Goal: Task Accomplishment & Management: Use online tool/utility

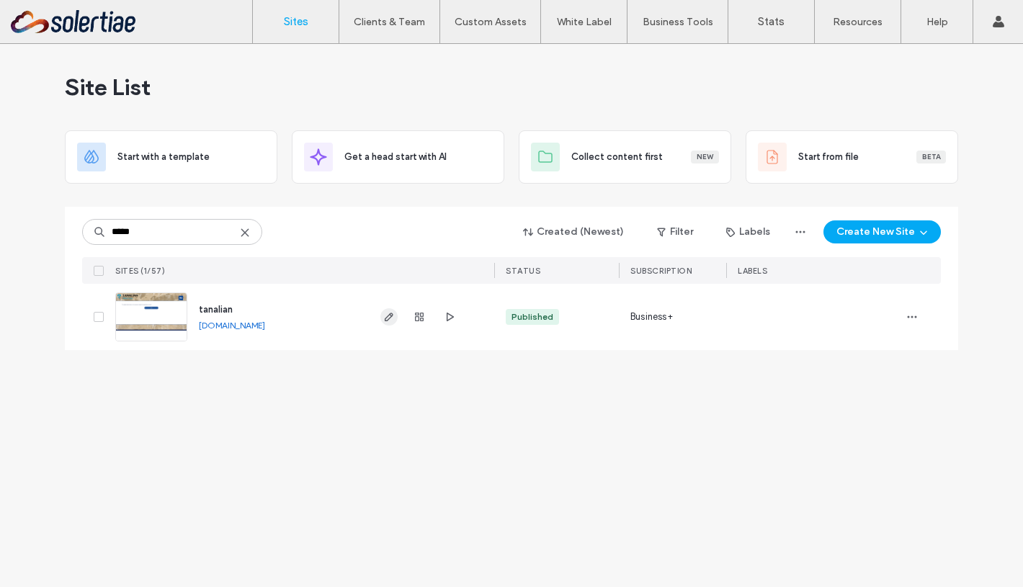
type input "*****"
click at [381, 321] on span "button" at bounding box center [388, 316] width 17 height 17
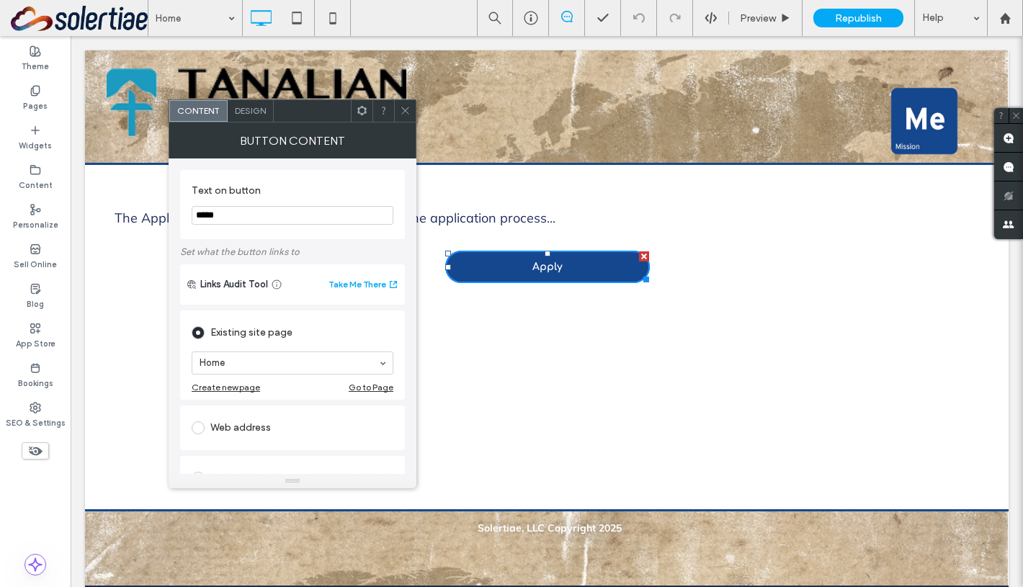
click at [403, 111] on icon at bounding box center [405, 110] width 11 height 11
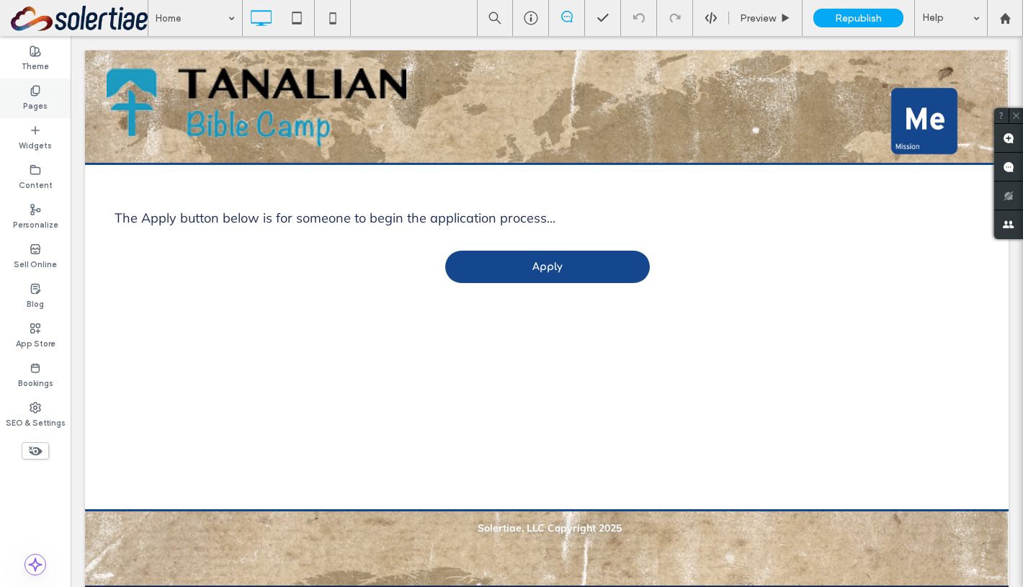
click at [50, 98] on div "Pages" at bounding box center [35, 99] width 71 height 40
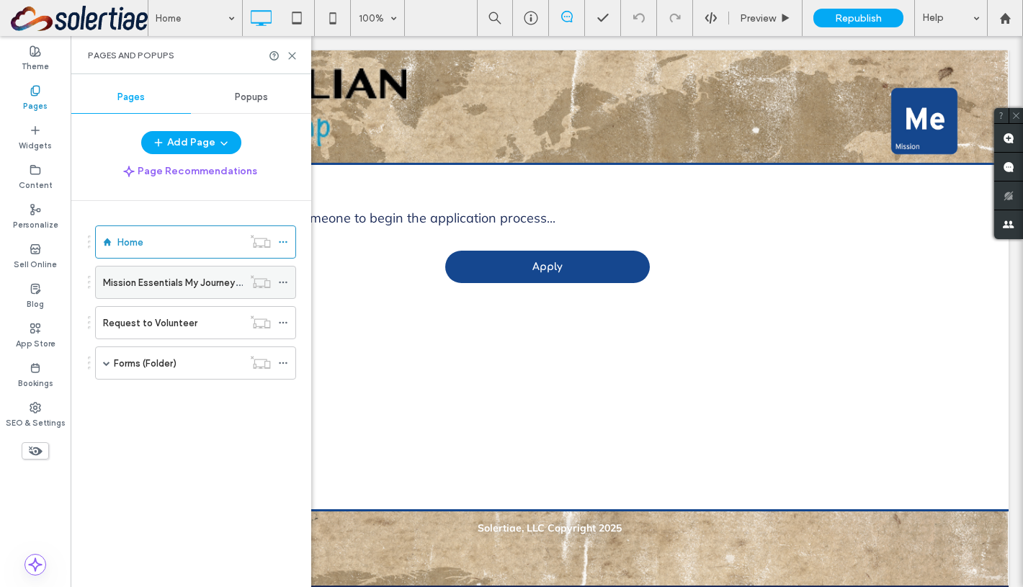
click at [138, 278] on label "Mission Essentials My Journey (Prod)" at bounding box center [183, 282] width 161 height 25
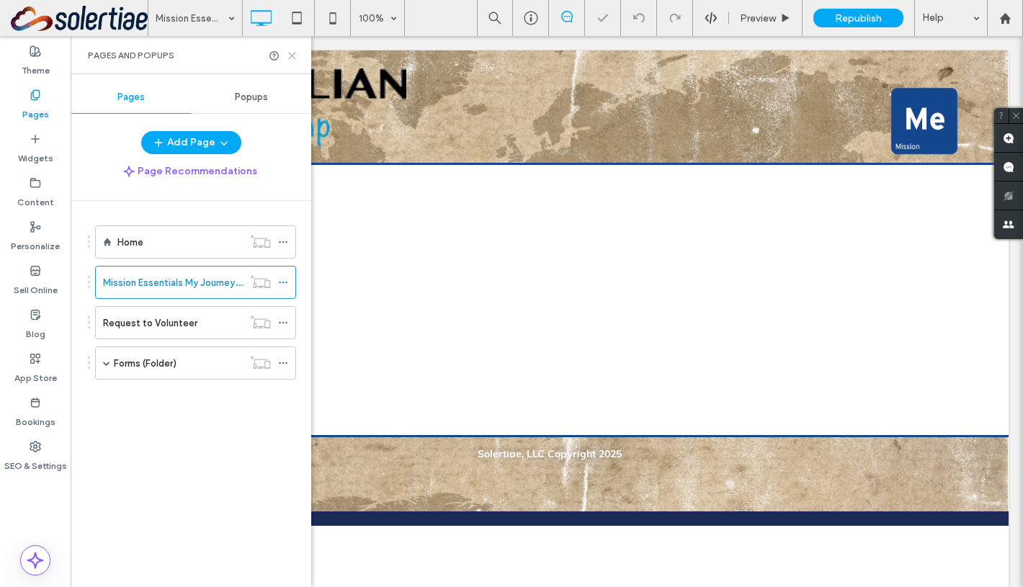
click at [290, 56] on use at bounding box center [292, 56] width 6 height 6
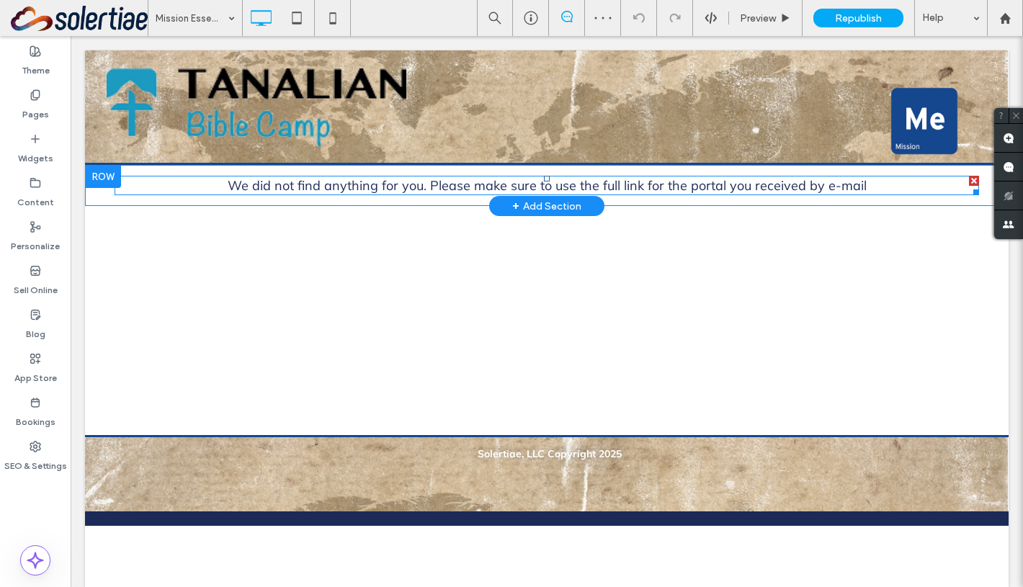
click at [410, 189] on span at bounding box center [547, 185] width 865 height 19
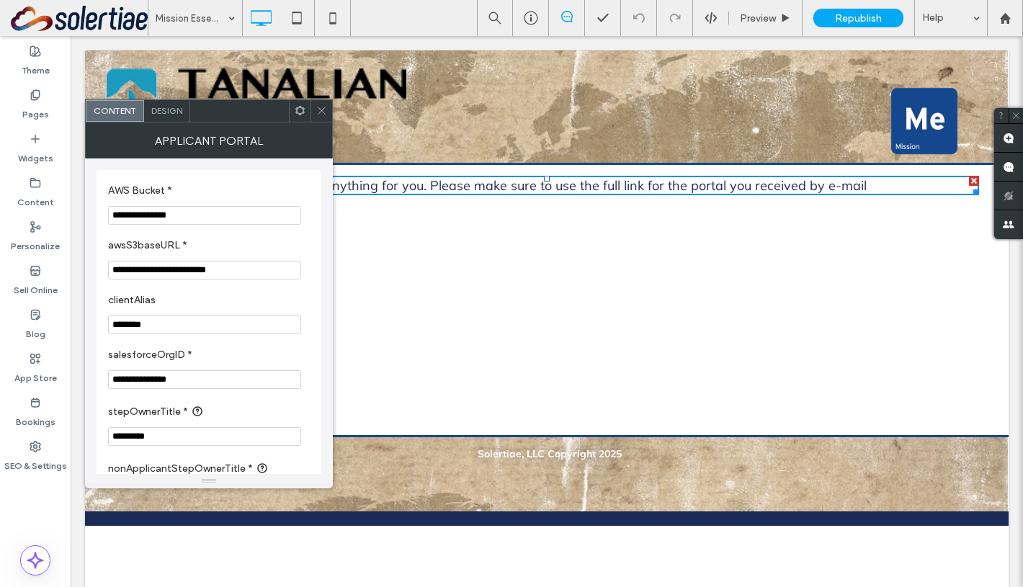
click at [316, 111] on icon at bounding box center [321, 110] width 11 height 11
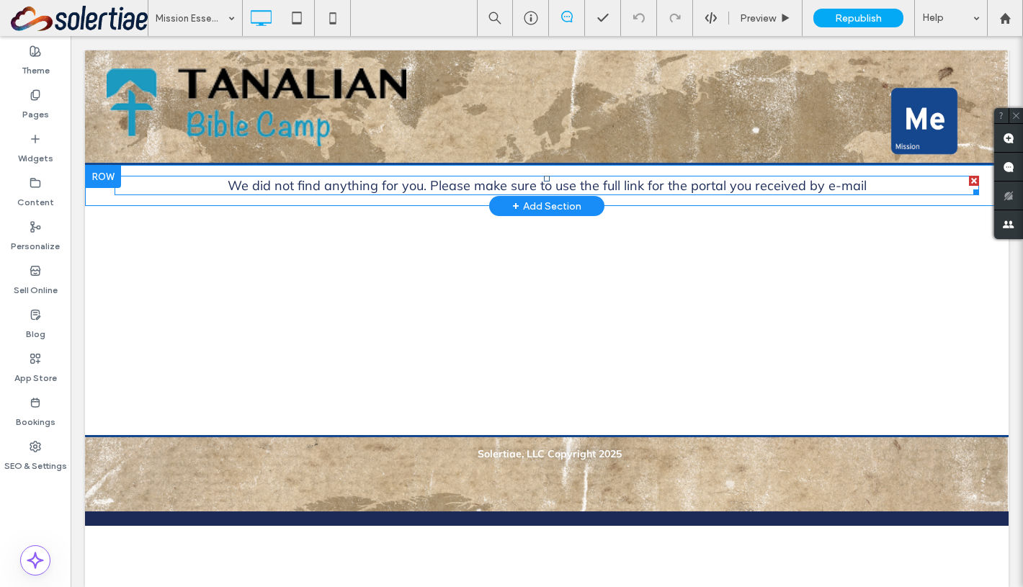
click at [346, 182] on span at bounding box center [547, 185] width 865 height 19
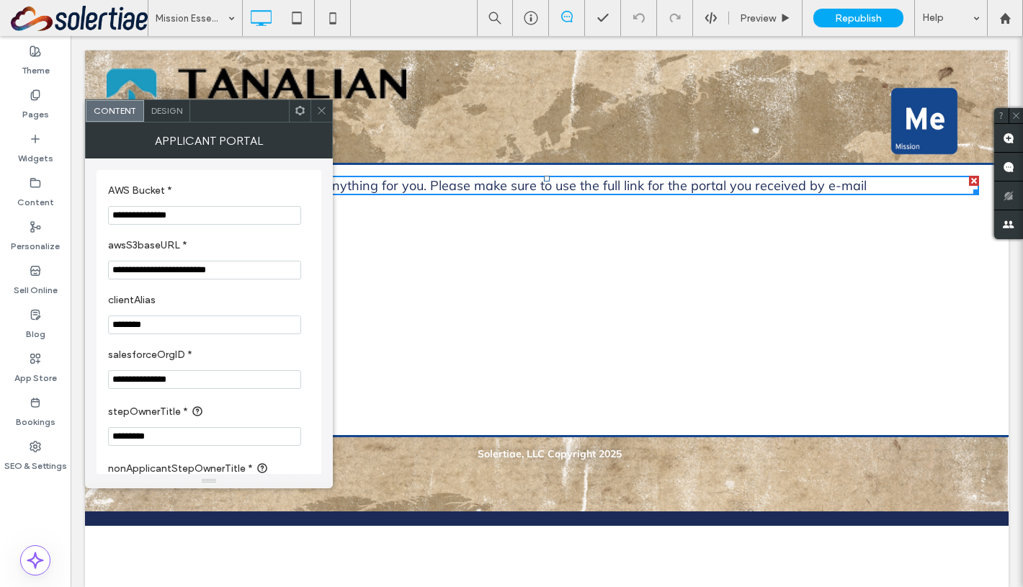
click at [317, 112] on icon at bounding box center [321, 110] width 11 height 11
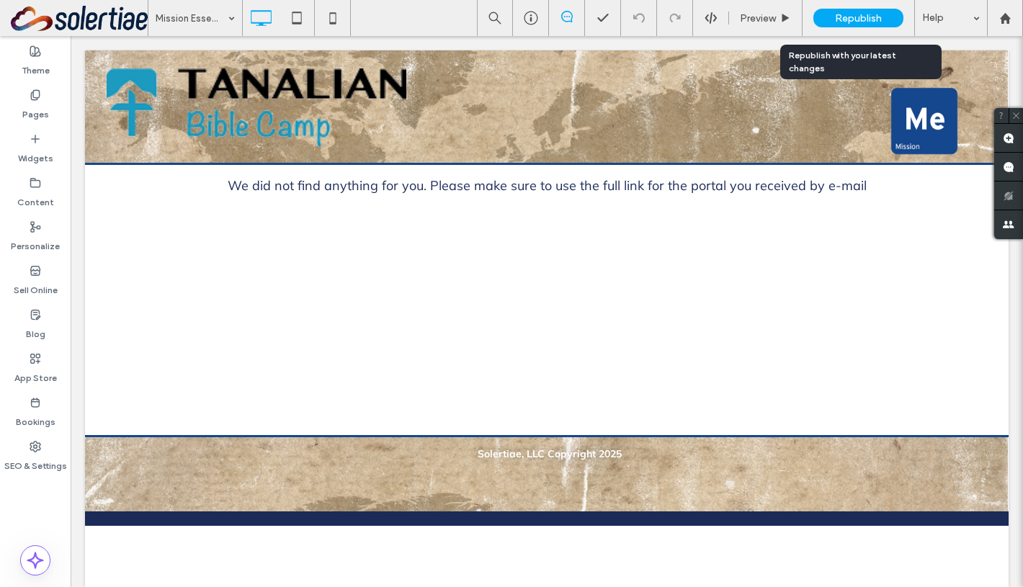
click at [880, 21] on span "Republish" at bounding box center [858, 18] width 47 height 12
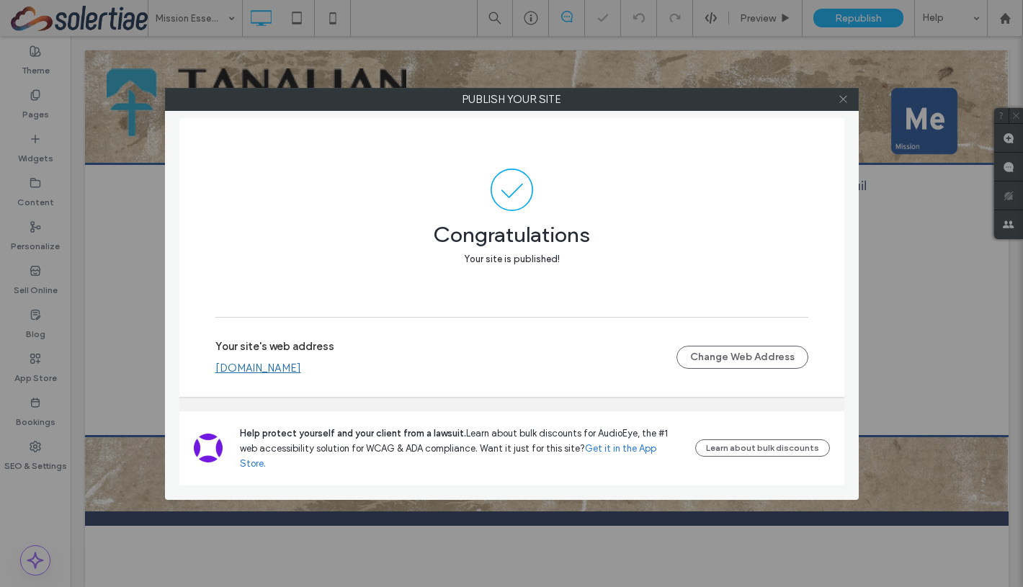
click at [845, 101] on use at bounding box center [842, 99] width 7 height 7
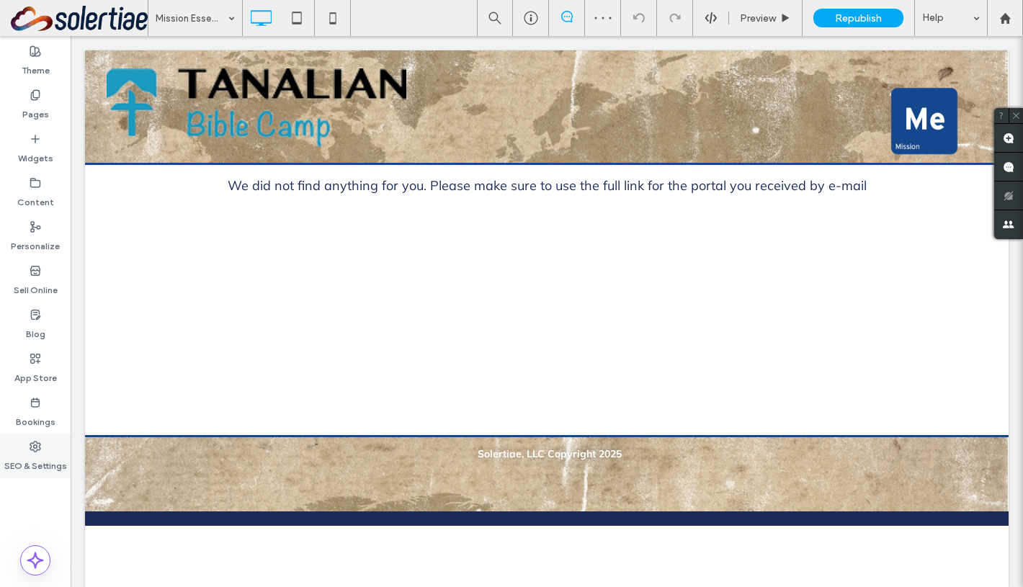
click at [47, 444] on div "SEO & Settings" at bounding box center [35, 456] width 71 height 44
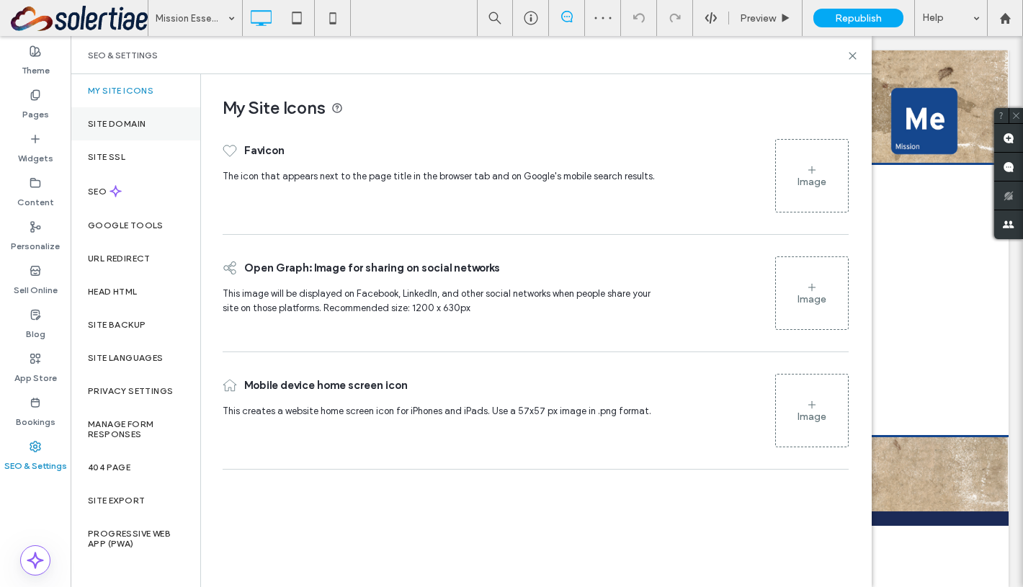
click at [134, 126] on label "Site Domain" at bounding box center [117, 124] width 58 height 10
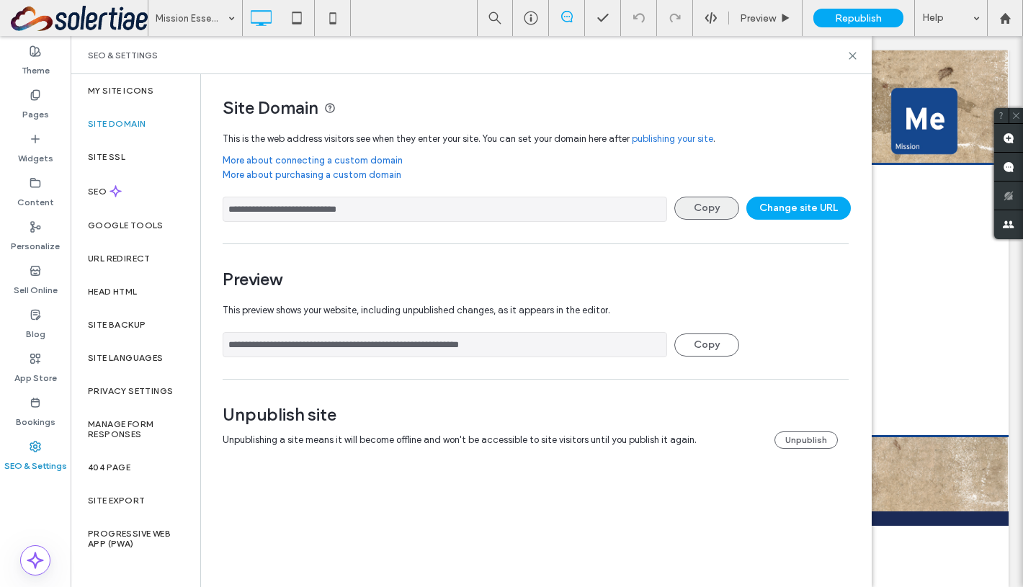
click at [724, 210] on button "Copy" at bounding box center [706, 208] width 65 height 23
drag, startPoint x: 851, startPoint y: 55, endPoint x: 696, endPoint y: 39, distance: 155.8
click at [851, 55] on icon at bounding box center [852, 55] width 11 height 11
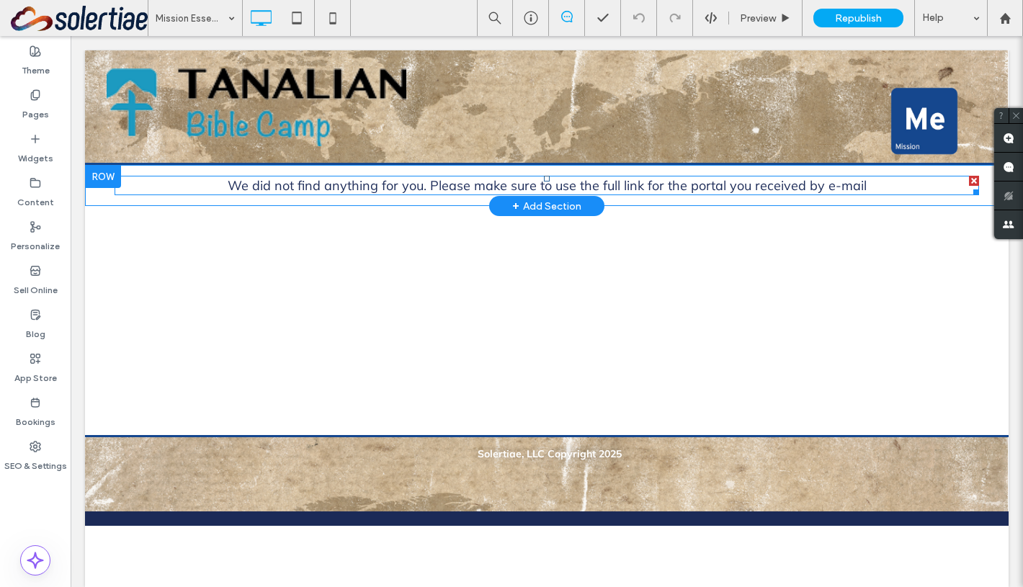
click at [406, 190] on span at bounding box center [547, 185] width 865 height 19
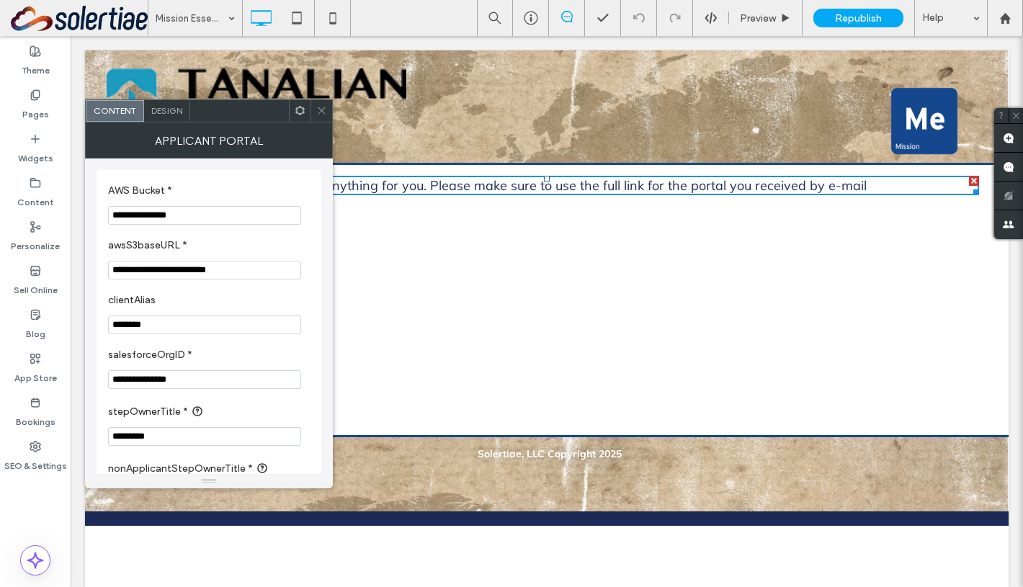
click at [202, 381] on input "**********" at bounding box center [204, 379] width 193 height 19
click at [196, 325] on input "********" at bounding box center [204, 325] width 193 height 19
click at [450, 178] on span "We did not find anything for you. Please make sure to use the full link for the…" at bounding box center [547, 185] width 639 height 17
click at [438, 184] on span "We did not find anything for you. Please make sure to use the full link for the…" at bounding box center [547, 185] width 639 height 17
click at [206, 380] on input "**********" at bounding box center [204, 379] width 193 height 19
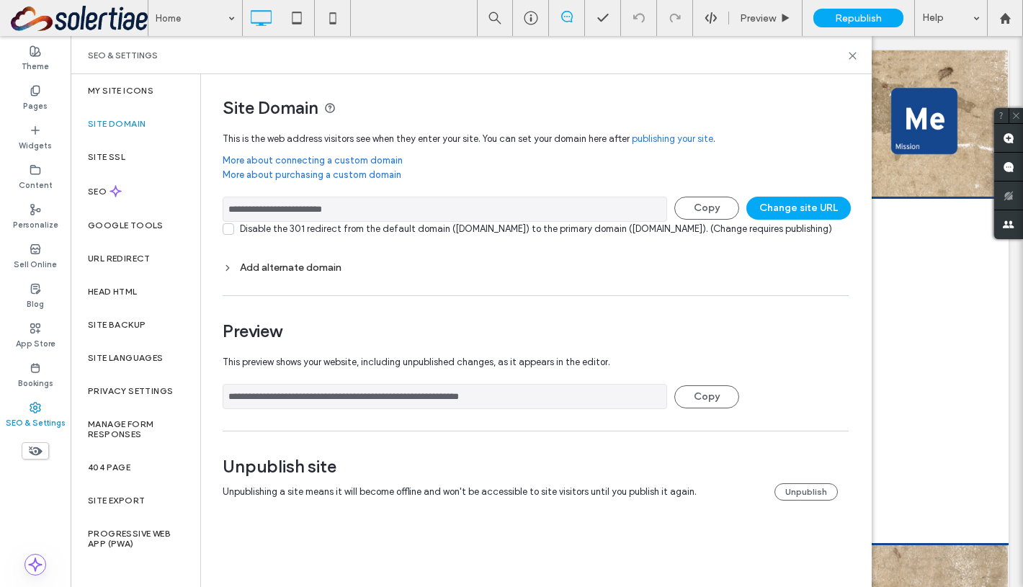
drag, startPoint x: 406, startPoint y: 214, endPoint x: 225, endPoint y: 207, distance: 180.2
click at [225, 207] on input "**********" at bounding box center [445, 209] width 444 height 25
click at [46, 107] on label "Pages" at bounding box center [35, 105] width 24 height 16
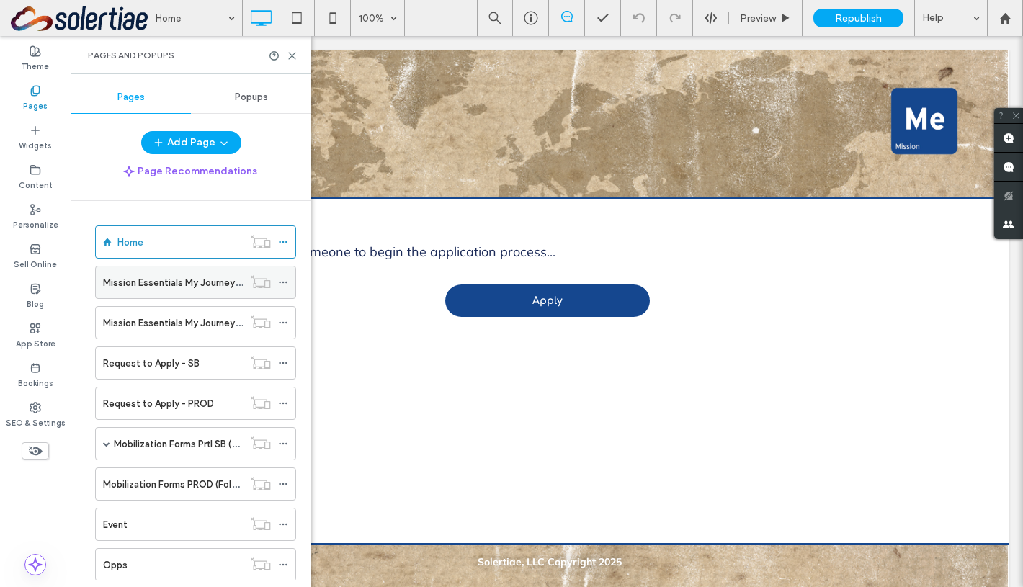
click at [185, 286] on label "Mission Essentials My Journey (Prod)" at bounding box center [183, 282] width 161 height 25
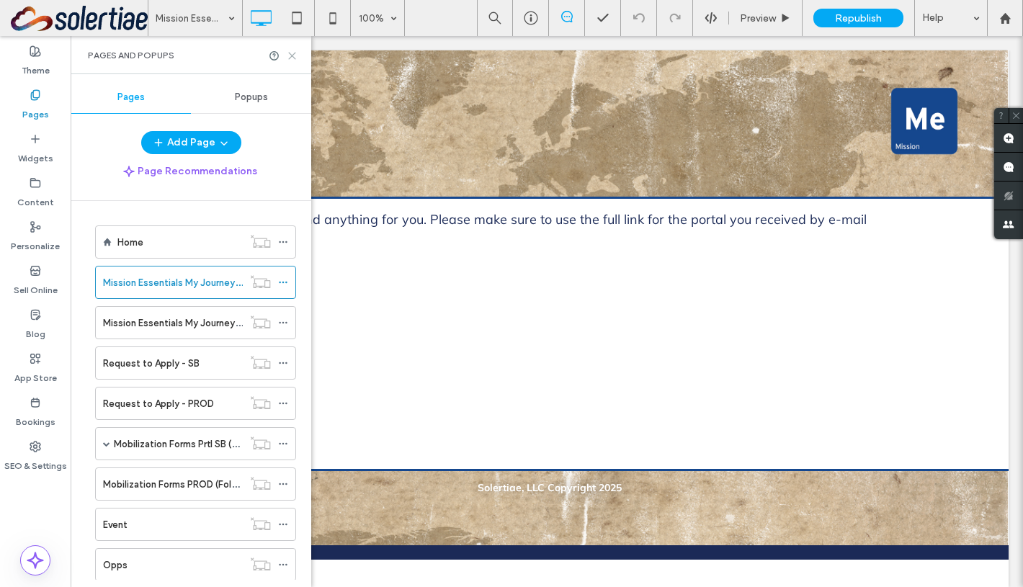
click at [291, 53] on use at bounding box center [292, 56] width 6 height 6
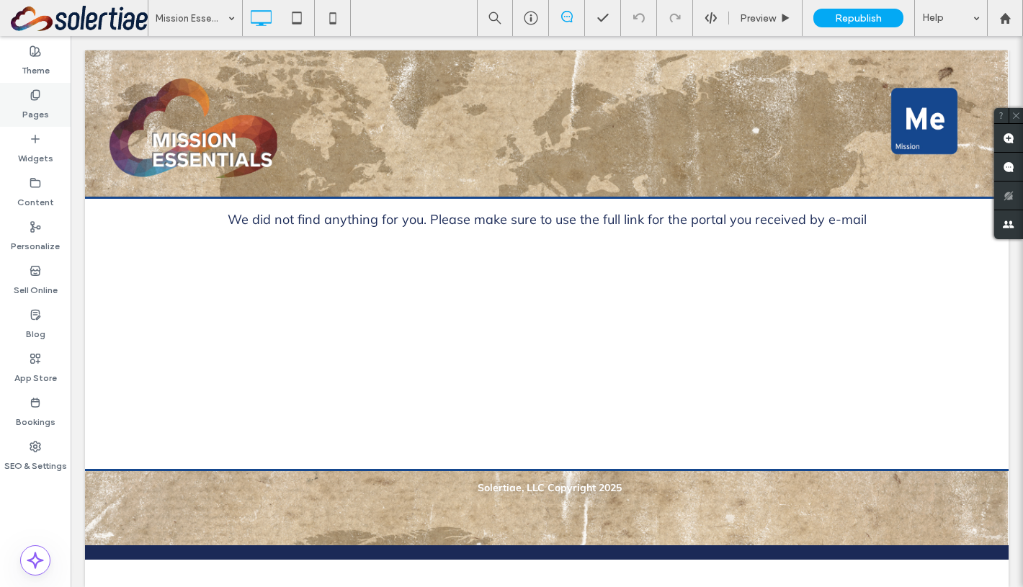
click at [40, 85] on div "Pages" at bounding box center [35, 105] width 71 height 44
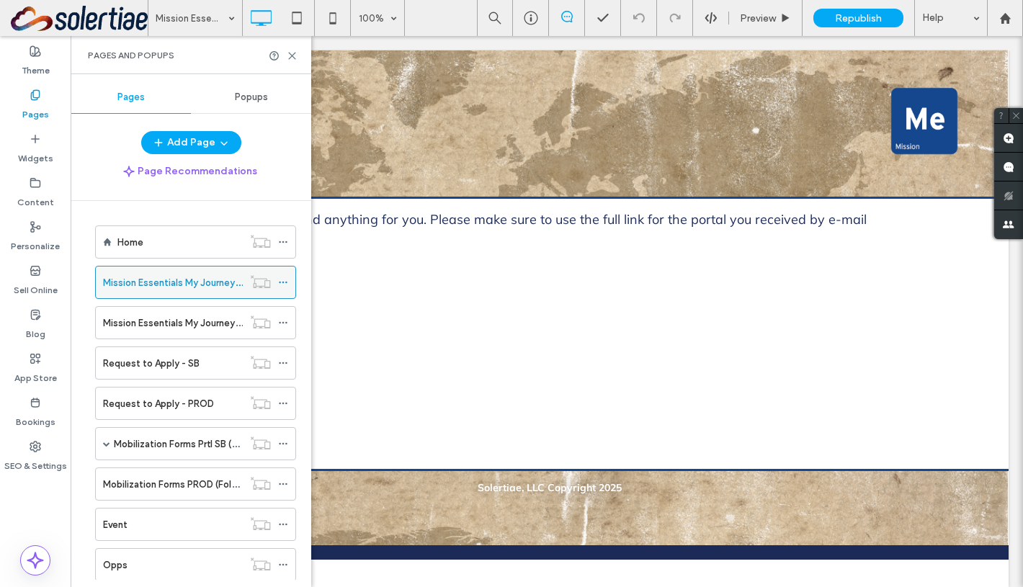
click at [146, 293] on div "Mission Essentials My Journey (Prod)" at bounding box center [173, 283] width 140 height 32
click at [290, 53] on use at bounding box center [292, 56] width 6 height 6
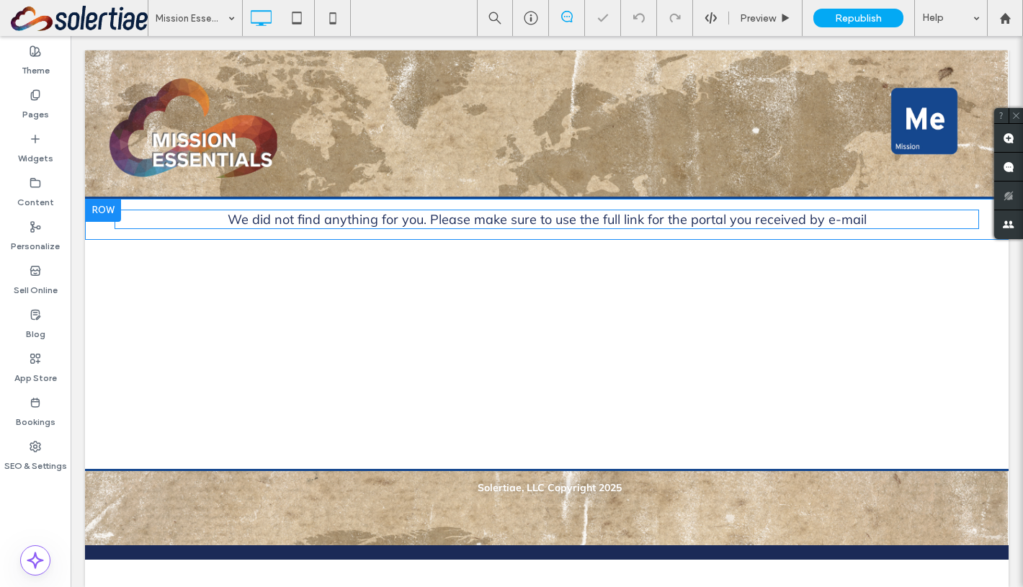
click at [311, 220] on span at bounding box center [547, 219] width 865 height 19
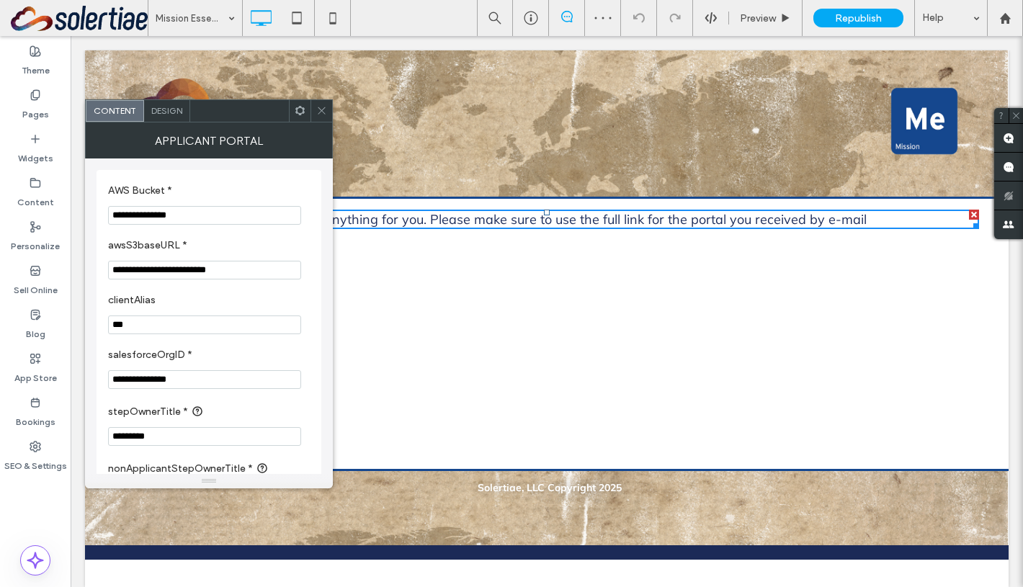
click at [215, 375] on input "**********" at bounding box center [204, 379] width 193 height 19
click at [189, 329] on input "***" at bounding box center [204, 325] width 193 height 19
click at [192, 385] on input "**********" at bounding box center [204, 379] width 193 height 19
click at [192, 331] on input "***" at bounding box center [204, 325] width 193 height 19
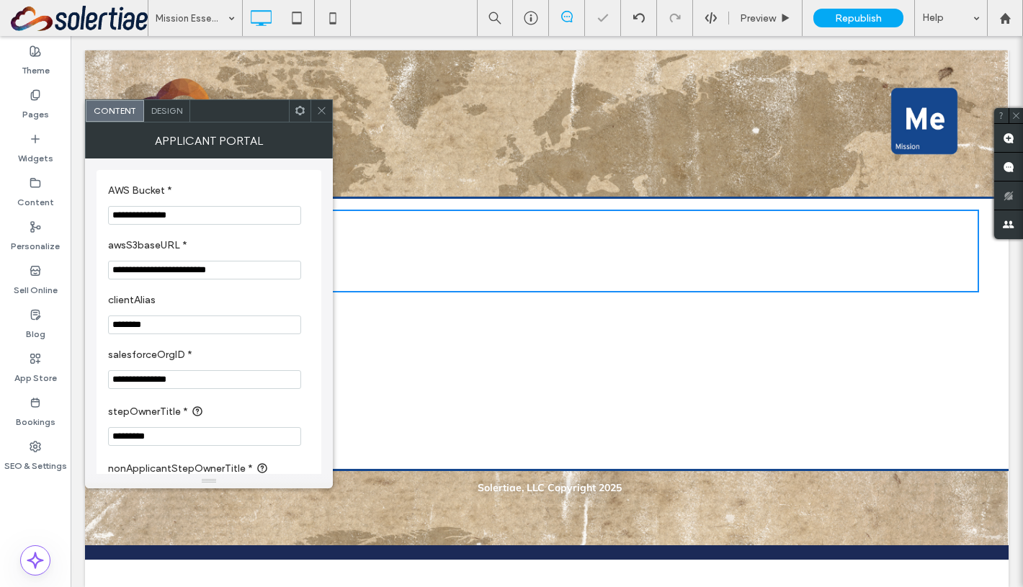
type input "********"
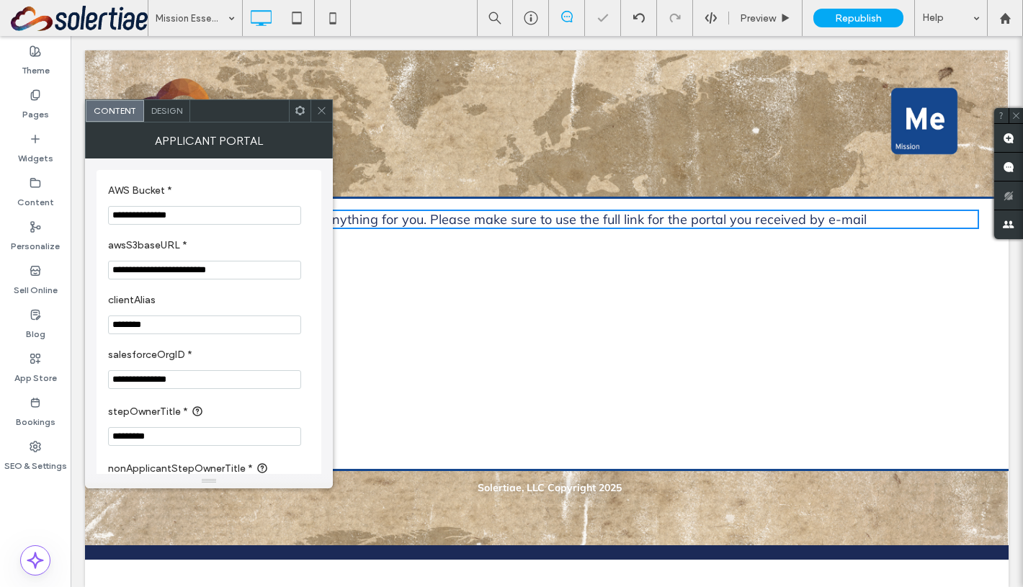
click at [215, 377] on input "**********" at bounding box center [204, 379] width 193 height 19
paste input "salesforceOrgID *"
type input "**********"
click at [416, 381] on div "We did not find anything for you. Please make sure to use the full link for the…" at bounding box center [547, 334] width 924 height 270
click at [843, 13] on span "Republish" at bounding box center [858, 18] width 47 height 12
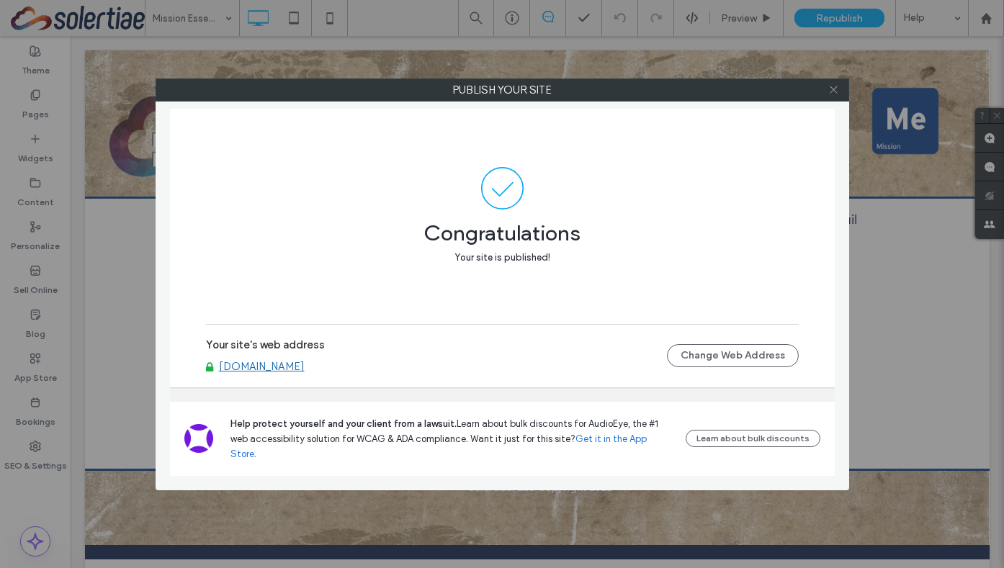
click at [833, 87] on icon at bounding box center [833, 89] width 11 height 11
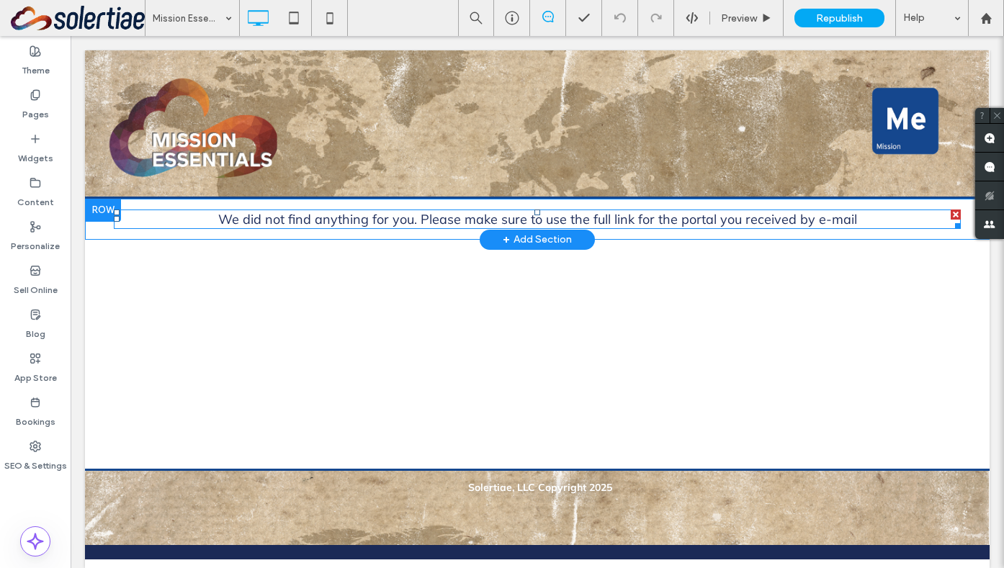
click at [419, 224] on span at bounding box center [537, 219] width 847 height 19
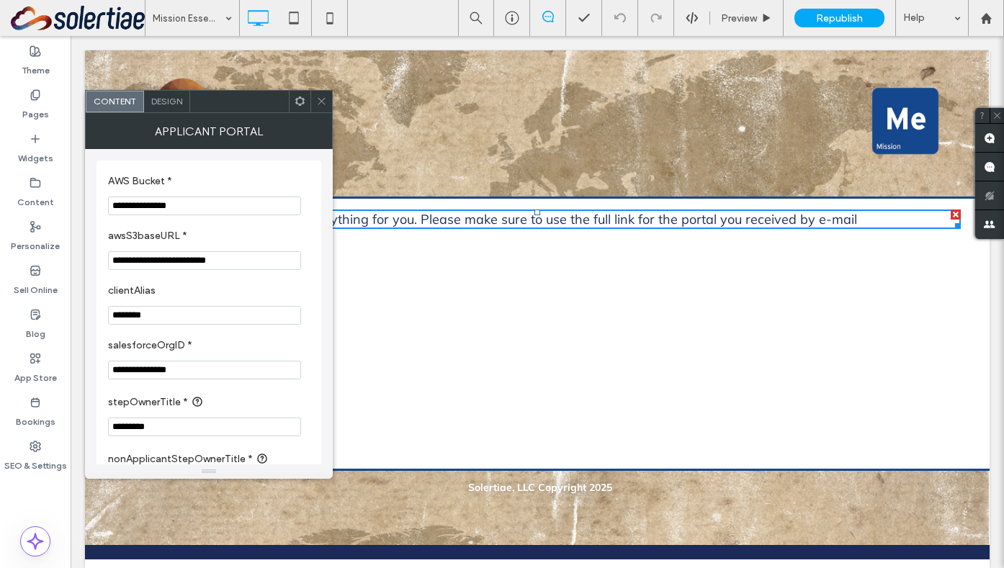
click at [219, 378] on input "**********" at bounding box center [204, 370] width 193 height 19
paste input "salesforceOrgID *"
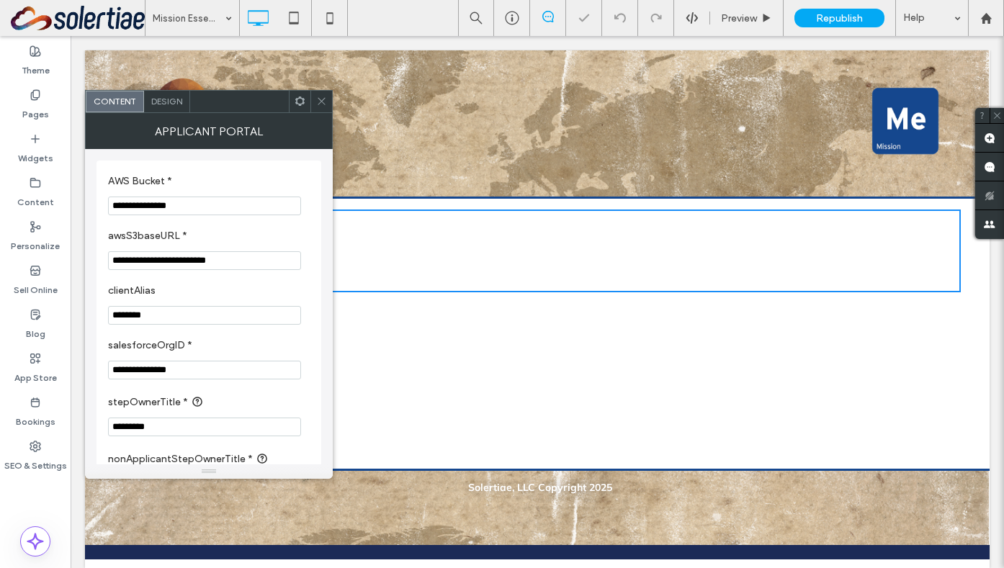
type input "**********"
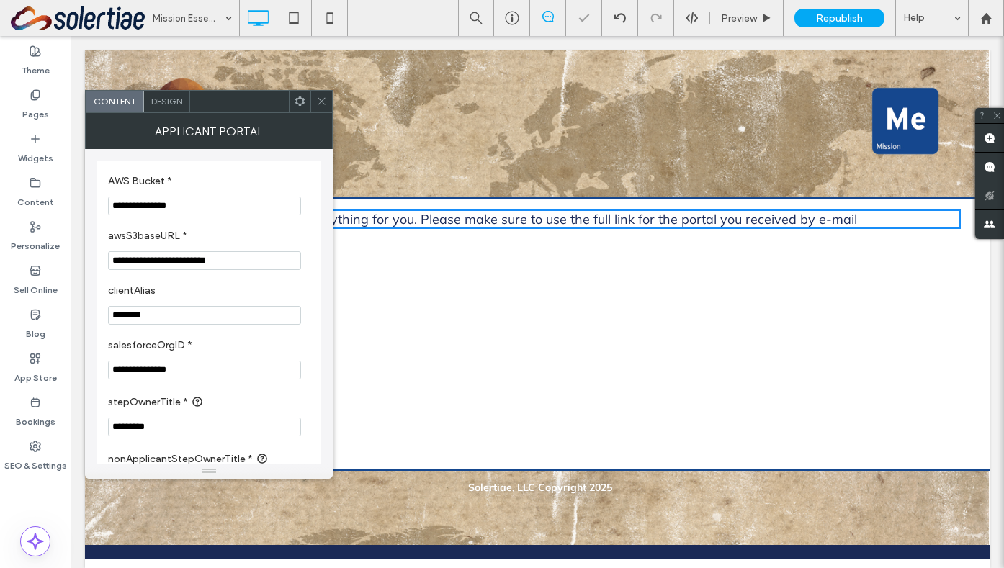
drag, startPoint x: 188, startPoint y: 318, endPoint x: 40, endPoint y: 318, distance: 148.4
click at [40, 318] on body ".wqwq-1{fill:#231f20;} .cls-1q, .cls-2q { fill-rule: evenodd; } .cls-2q { fill:…" at bounding box center [502, 284] width 1004 height 568
type input "***"
click at [466, 344] on div "We did not find anything for you. Please make sure to use the full link for the…" at bounding box center [537, 334] width 905 height 270
click at [852, 14] on span "Republish" at bounding box center [839, 18] width 47 height 12
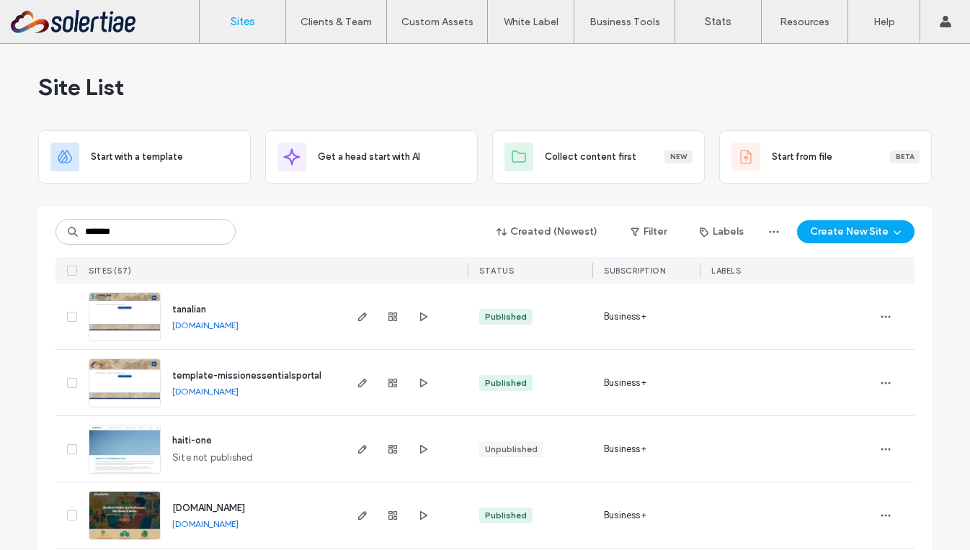
type input "*******"
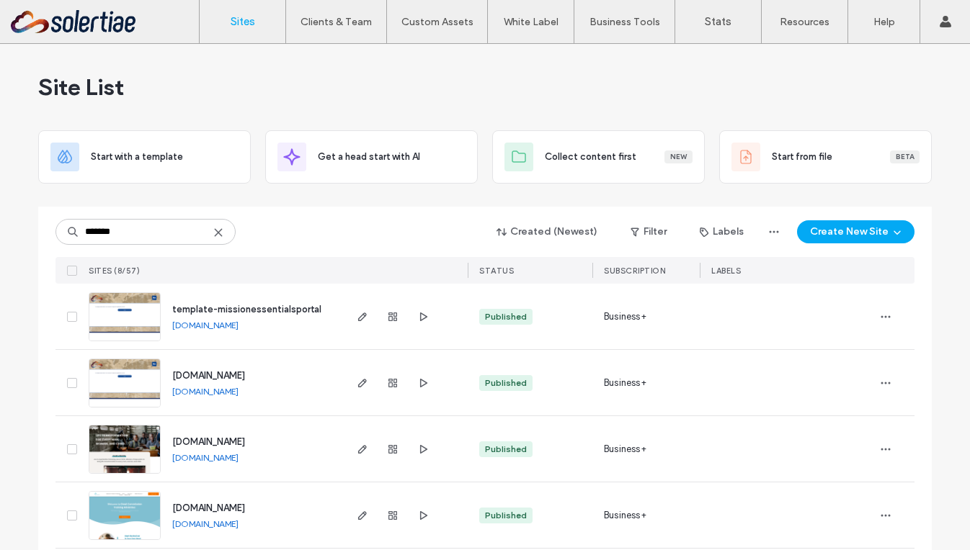
scroll to position [71, 0]
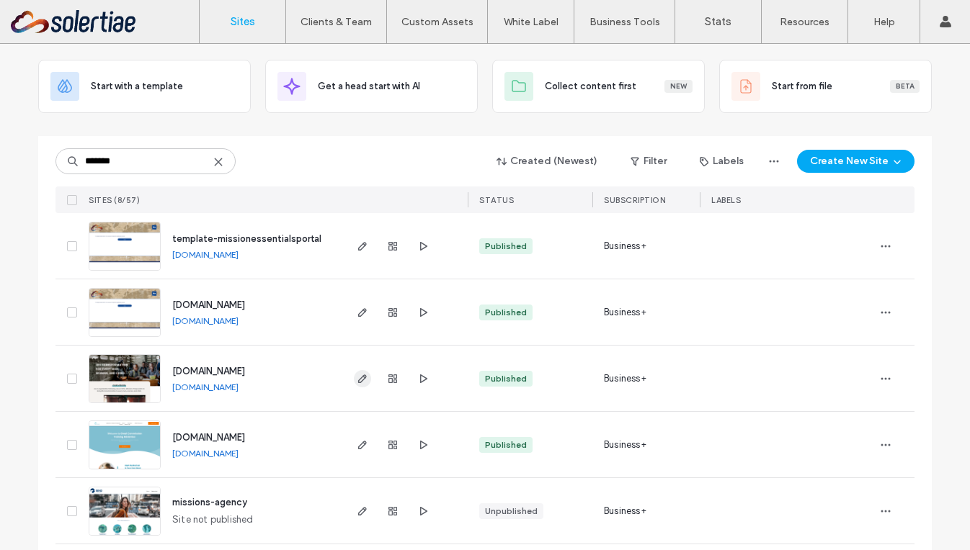
click at [357, 383] on icon "button" at bounding box center [363, 379] width 12 height 12
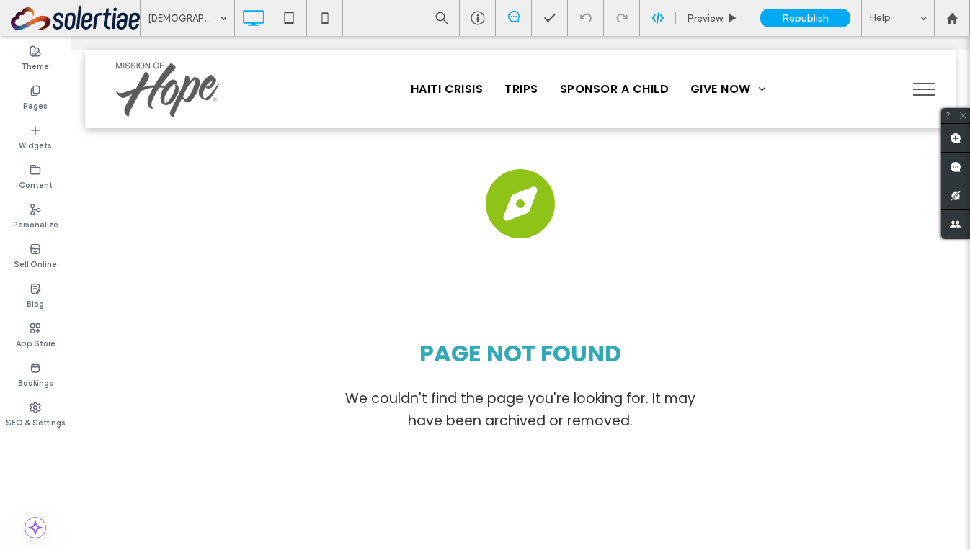
click at [656, 16] on icon at bounding box center [657, 18] width 13 height 13
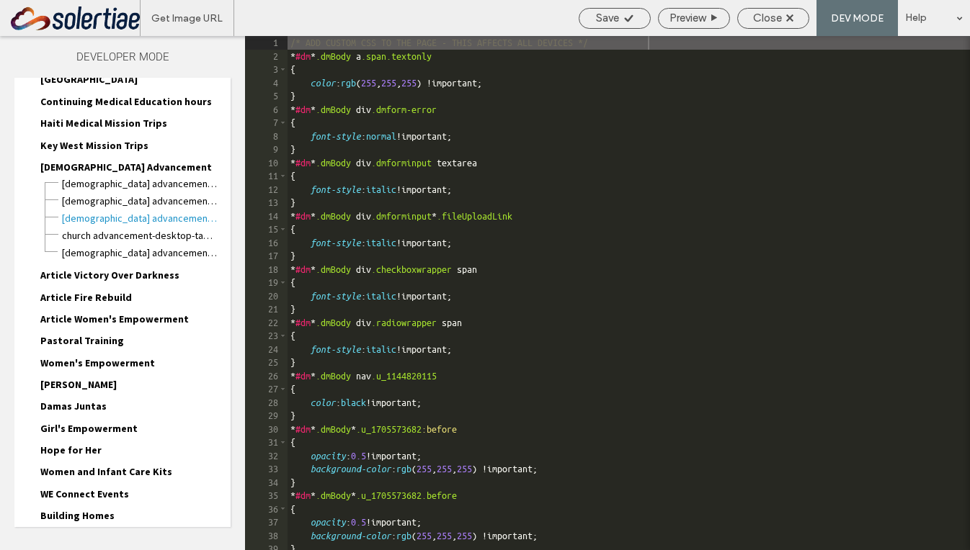
scroll to position [663, 0]
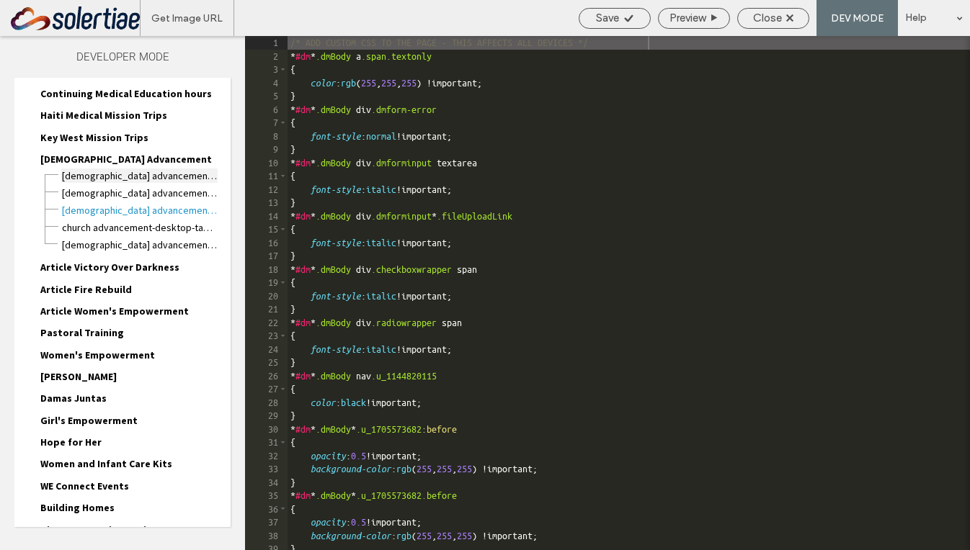
click at [148, 178] on span "[DEMOGRAPHIC_DATA] Advancement.html" at bounding box center [139, 176] width 156 height 14
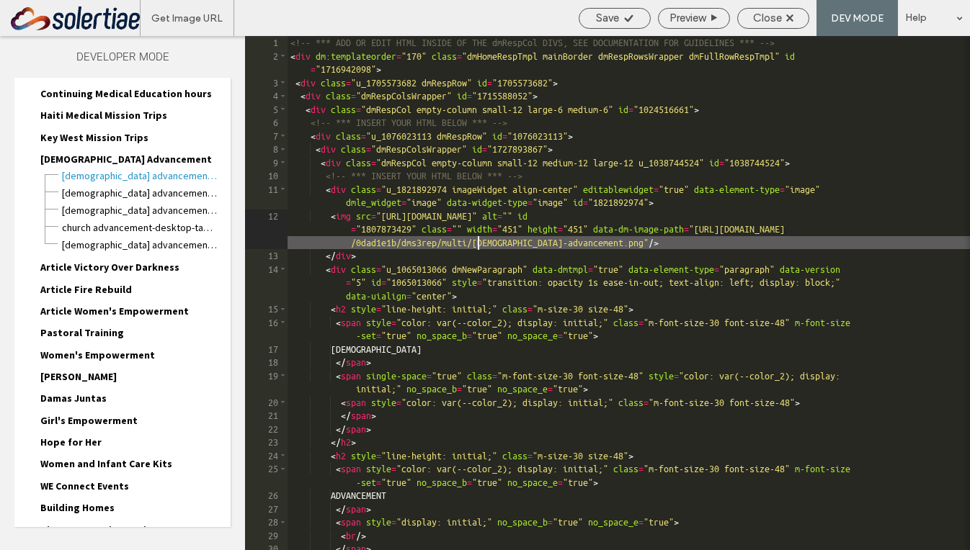
click at [481, 247] on div "<!-- *** ADD OR EDIT HTML INSIDE OF THE dmRespCol DIVS, SEE DOCUMENTATION FOR G…" at bounding box center [628, 306] width 682 height 541
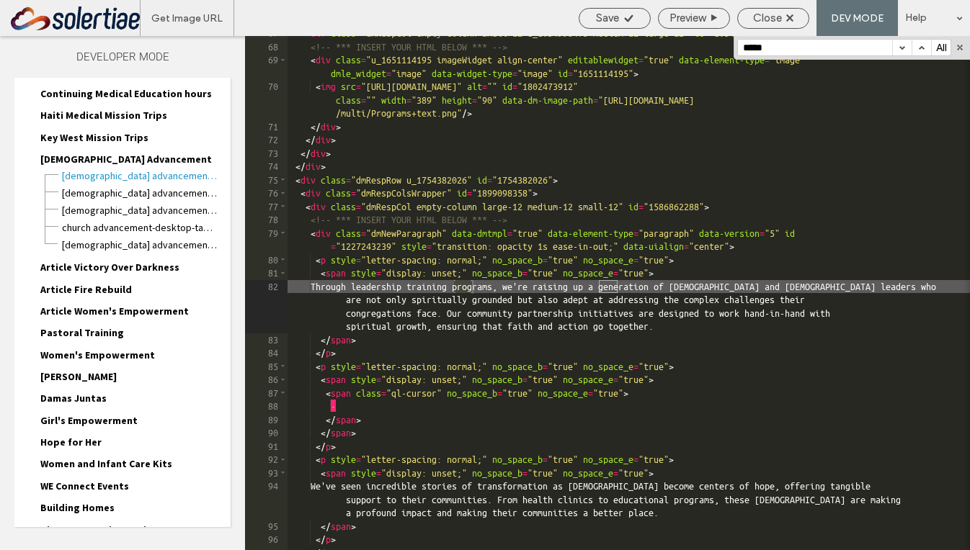
scroll to position [4897, 0]
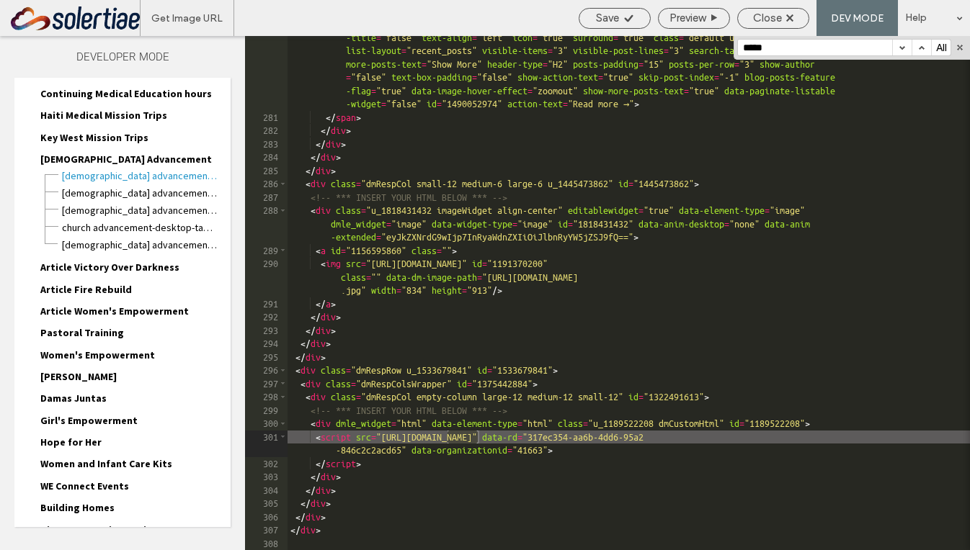
type input "*****"
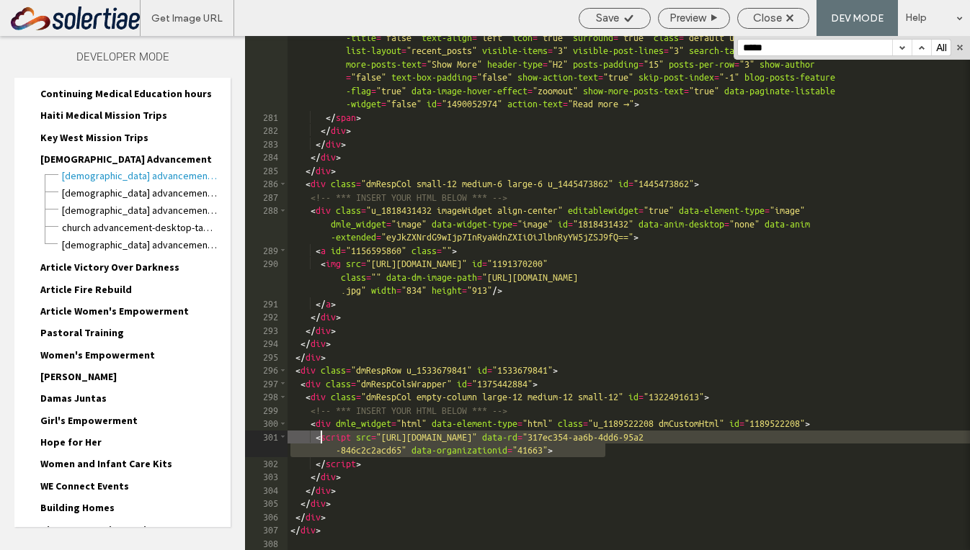
drag, startPoint x: 612, startPoint y: 452, endPoint x: 320, endPoint y: 439, distance: 292.1
click at [320, 439] on div "< span dmle_extension = "internal_blog_list" show-images = "false" wr = "true" …" at bounding box center [628, 327] width 682 height 621
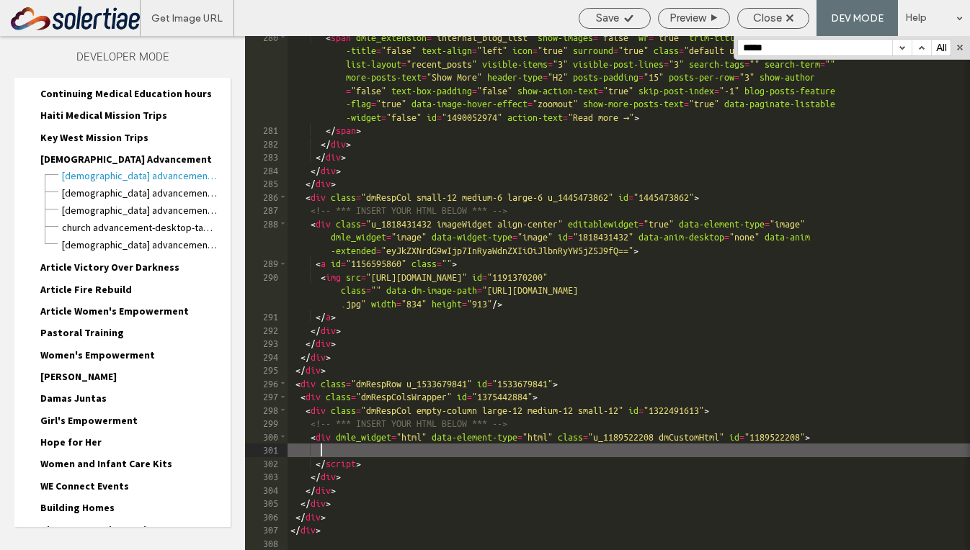
scroll to position [4883, 0]
click at [620, 19] on div "Save" at bounding box center [614, 18] width 71 height 13
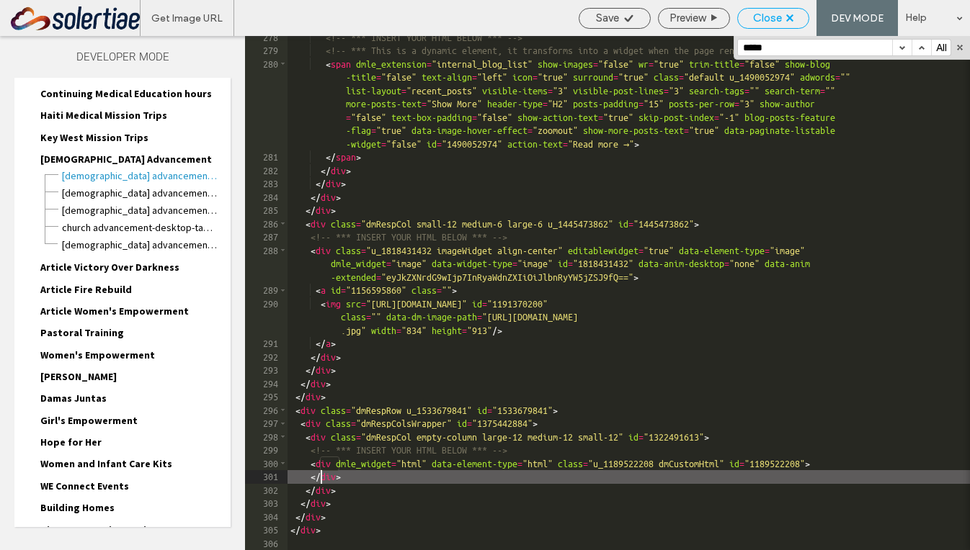
click at [769, 19] on span "Close" at bounding box center [767, 18] width 29 height 13
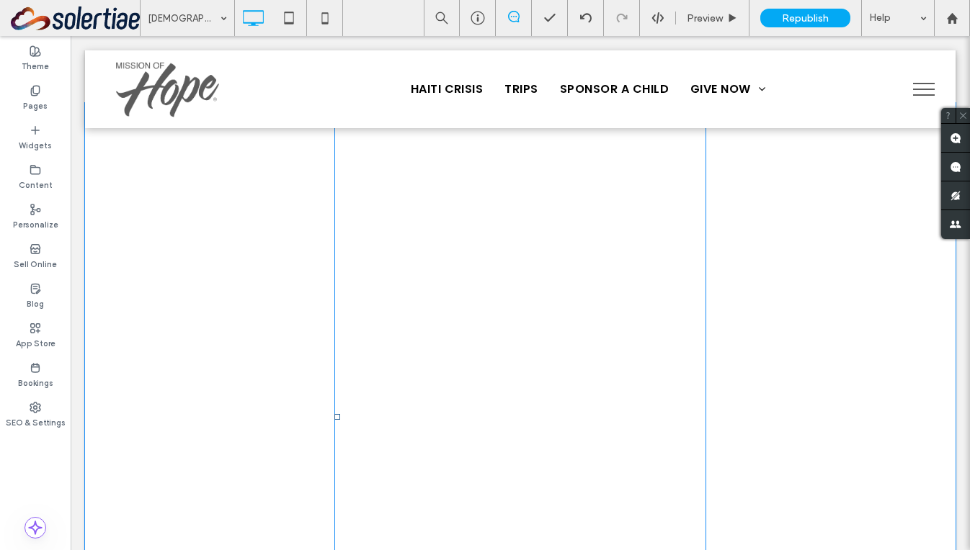
scroll to position [2697, 0]
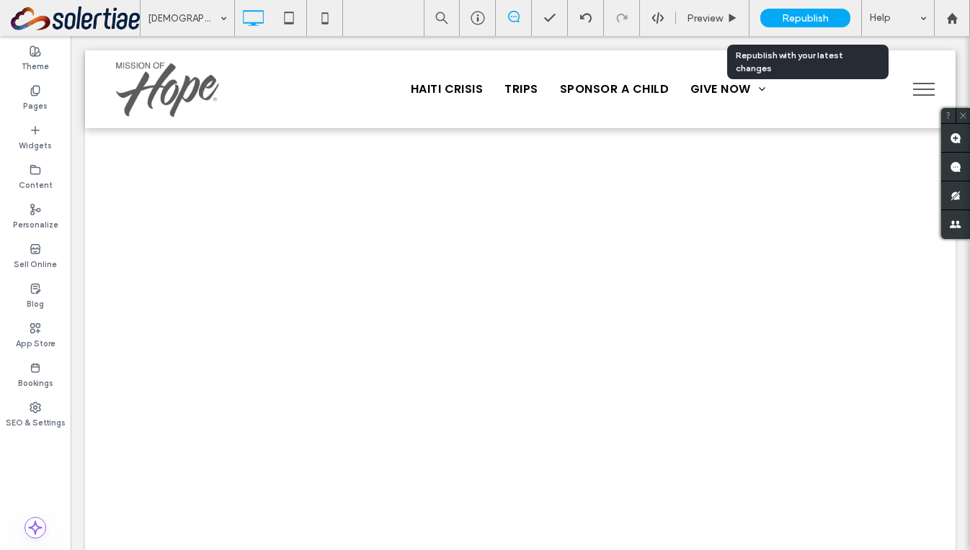
click at [802, 17] on span "Republish" at bounding box center [805, 18] width 47 height 12
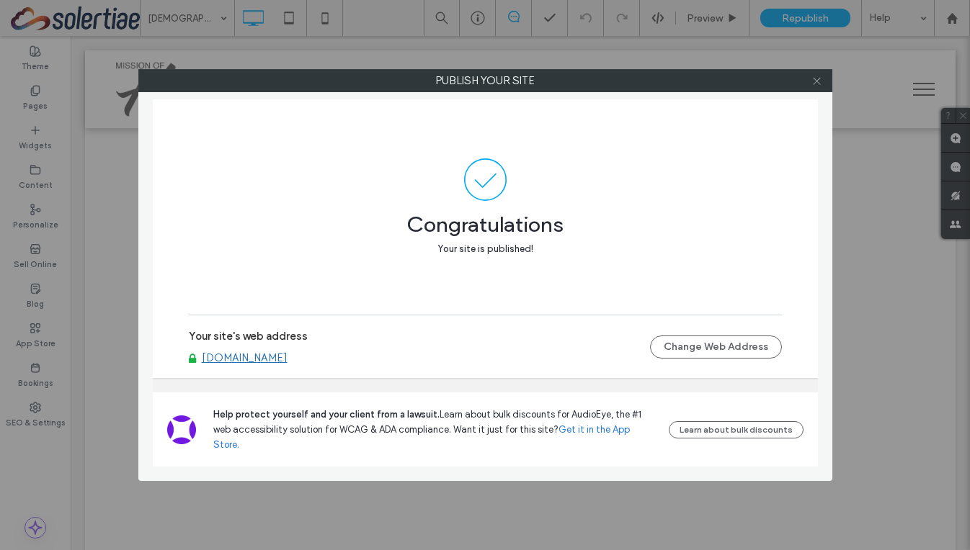
click at [813, 89] on span at bounding box center [816, 81] width 11 height 22
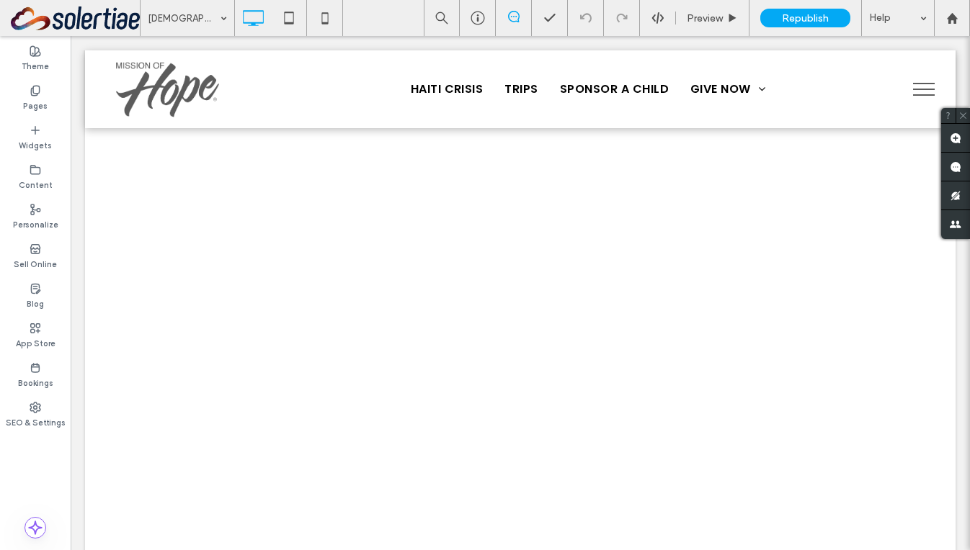
scroll to position [2735, 0]
click at [30, 92] on icon at bounding box center [36, 91] width 12 height 12
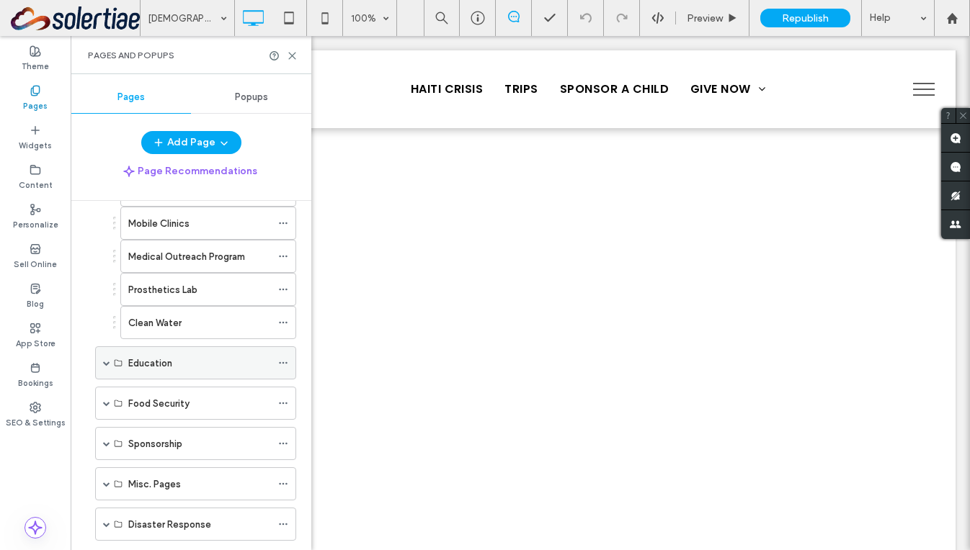
scroll to position [486, 0]
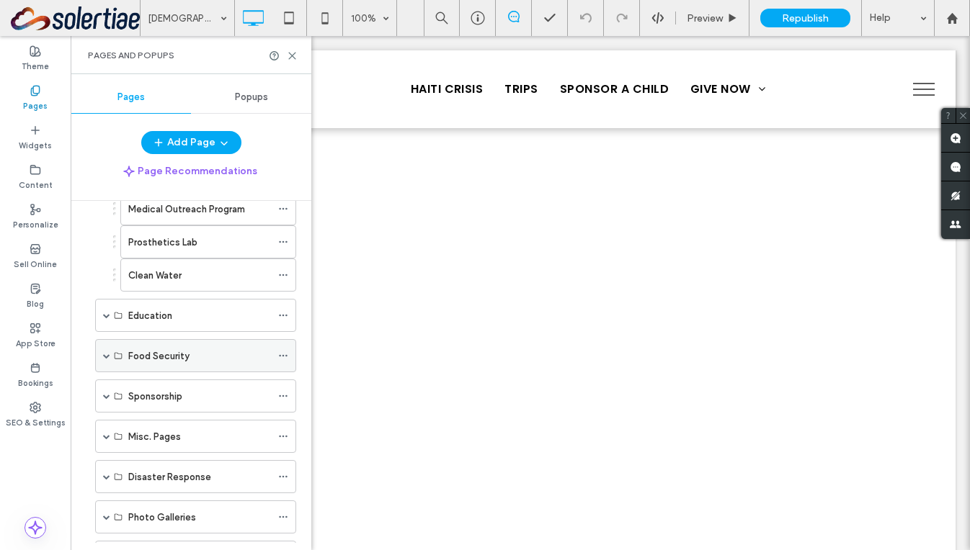
click at [105, 355] on span at bounding box center [106, 355] width 7 height 7
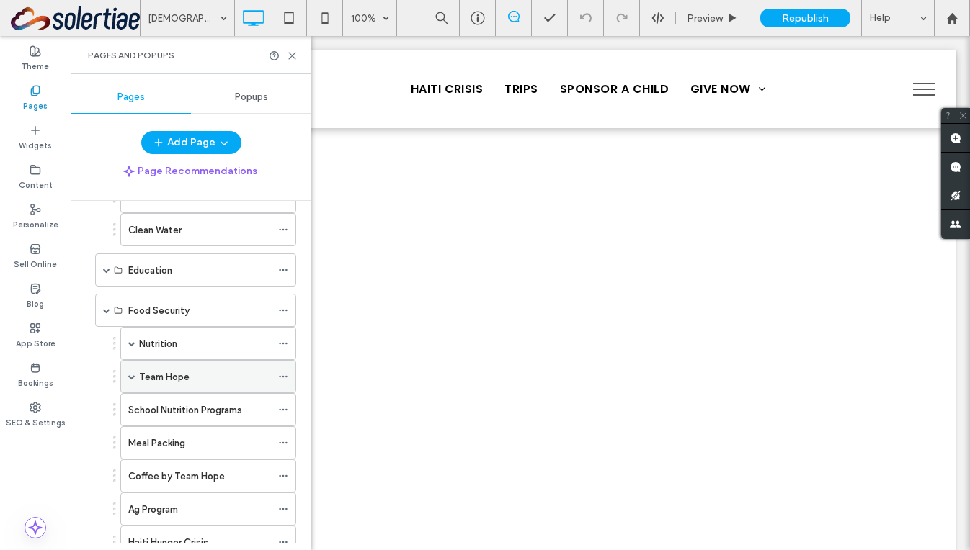
scroll to position [566, 0]
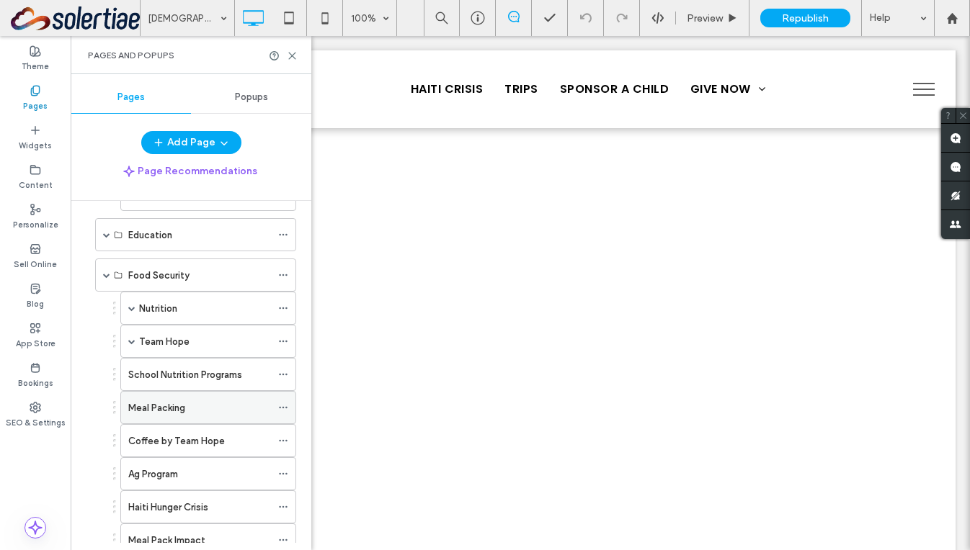
click at [171, 404] on label "Meal Packing" at bounding box center [156, 408] width 57 height 25
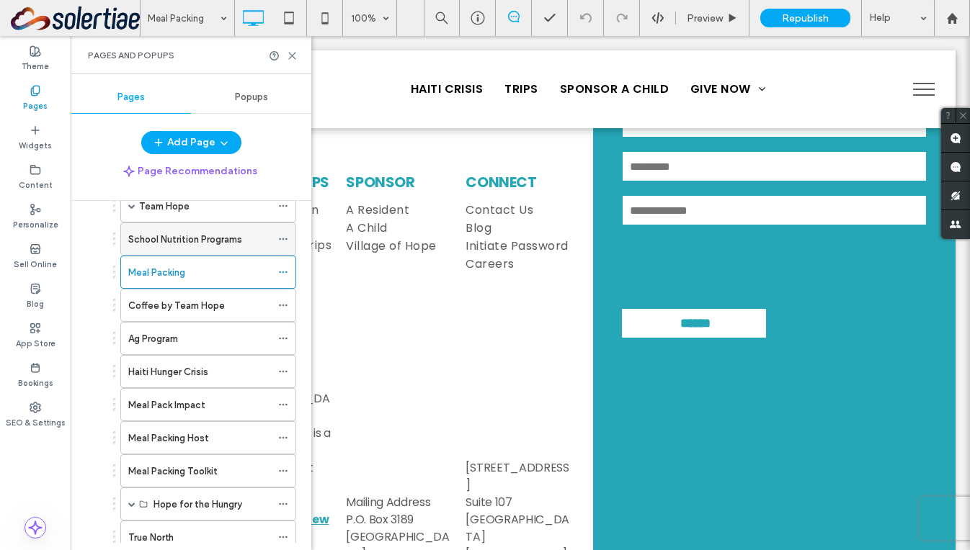
scroll to position [730, 0]
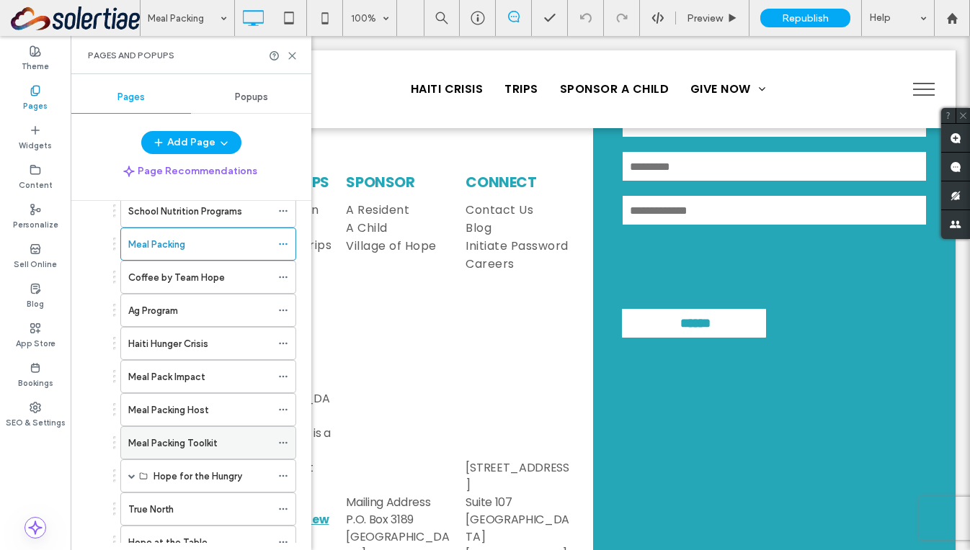
click at [197, 439] on label "Meal Packing Toolkit" at bounding box center [172, 443] width 89 height 25
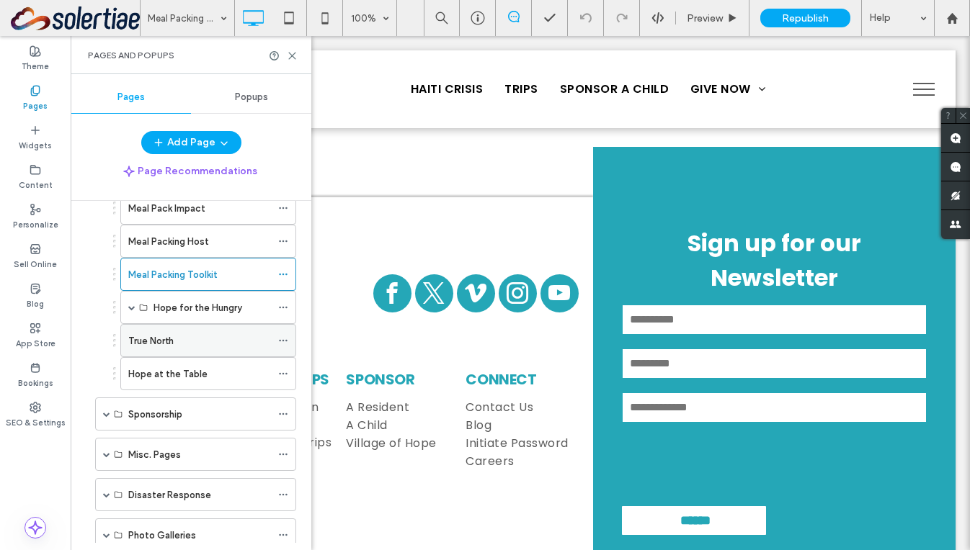
scroll to position [835, 0]
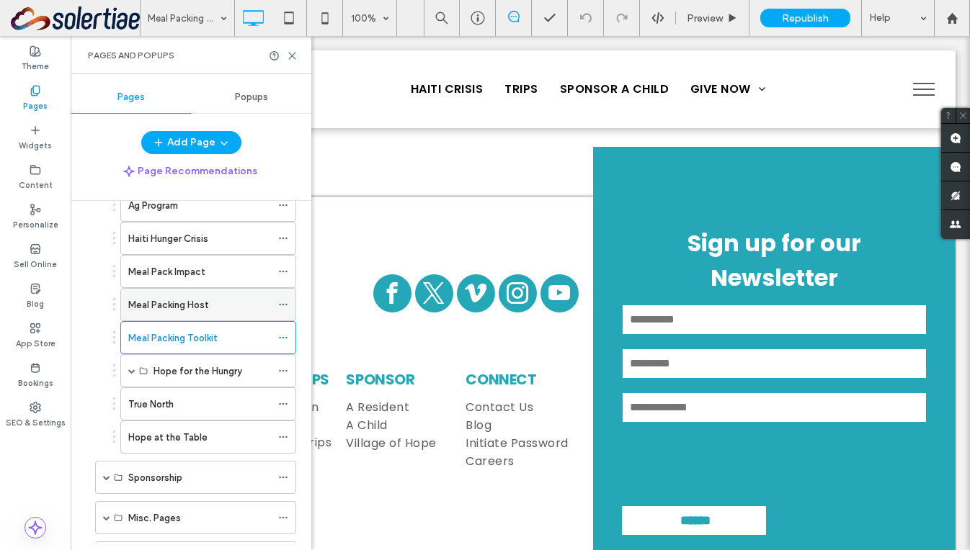
click at [152, 313] on div "Meal Packing Host" at bounding box center [199, 305] width 143 height 32
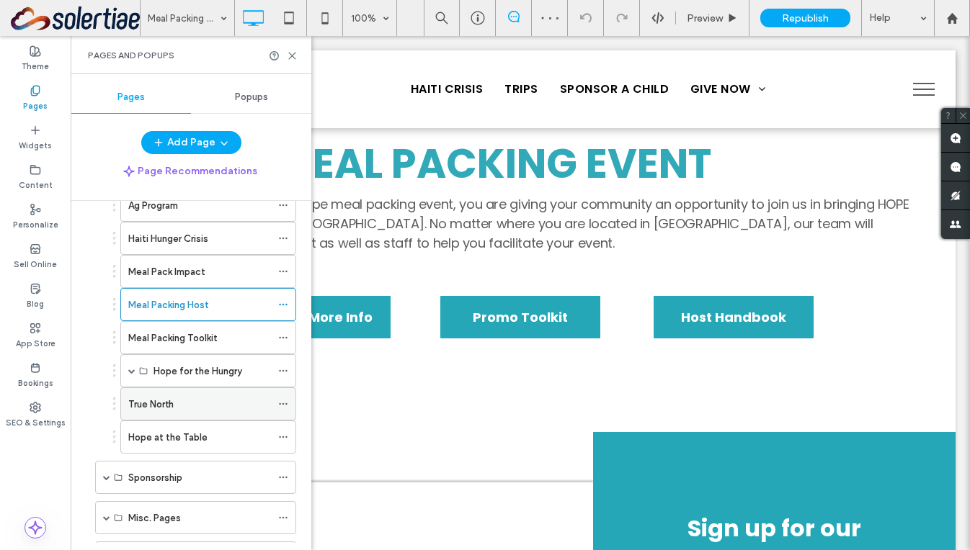
scroll to position [1064, 0]
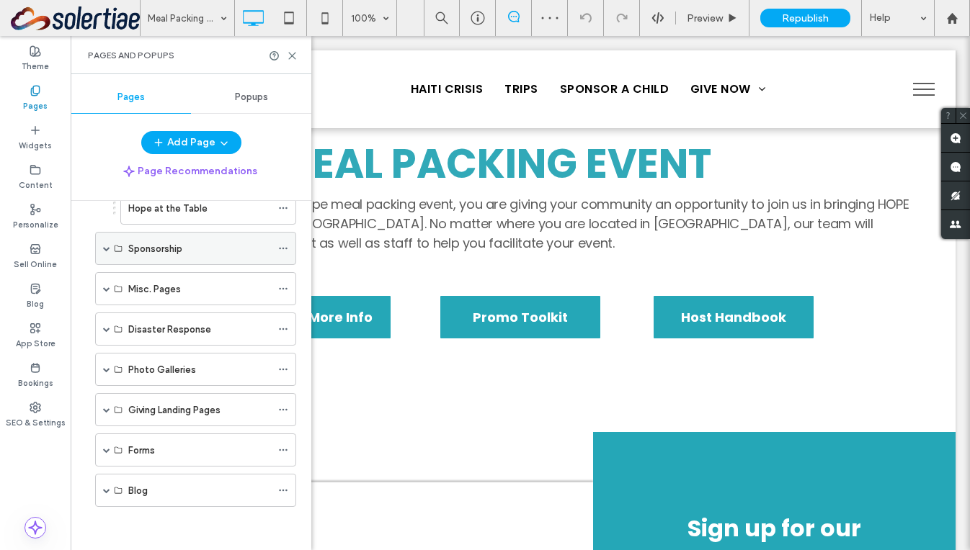
click at [101, 249] on div "Sponsorship" at bounding box center [195, 248] width 201 height 33
click at [104, 246] on span at bounding box center [106, 248] width 7 height 7
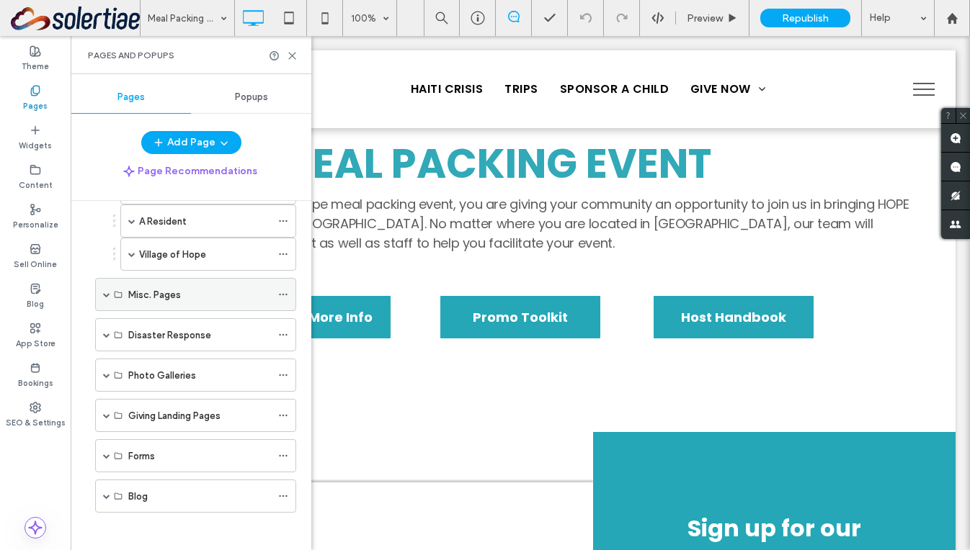
scroll to position [1163, 0]
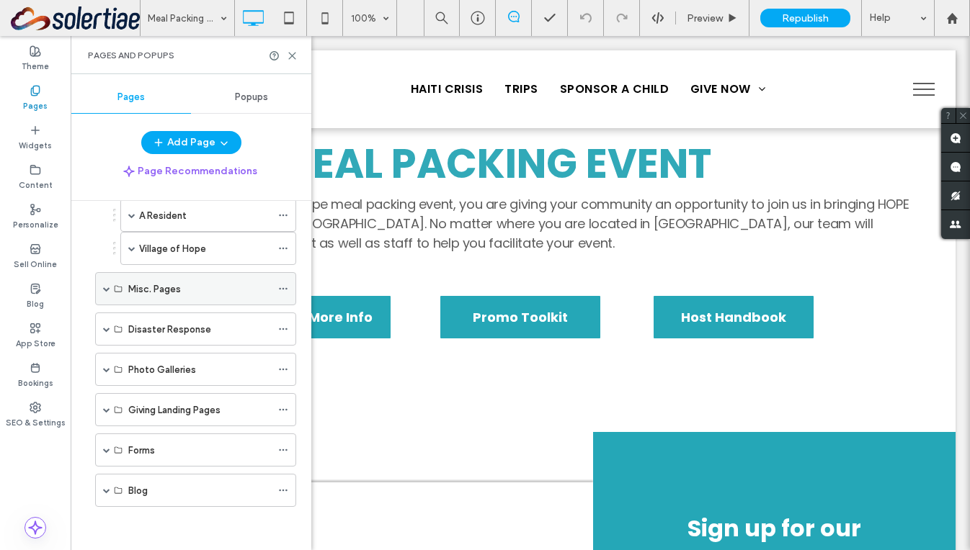
click at [104, 289] on span at bounding box center [106, 288] width 7 height 7
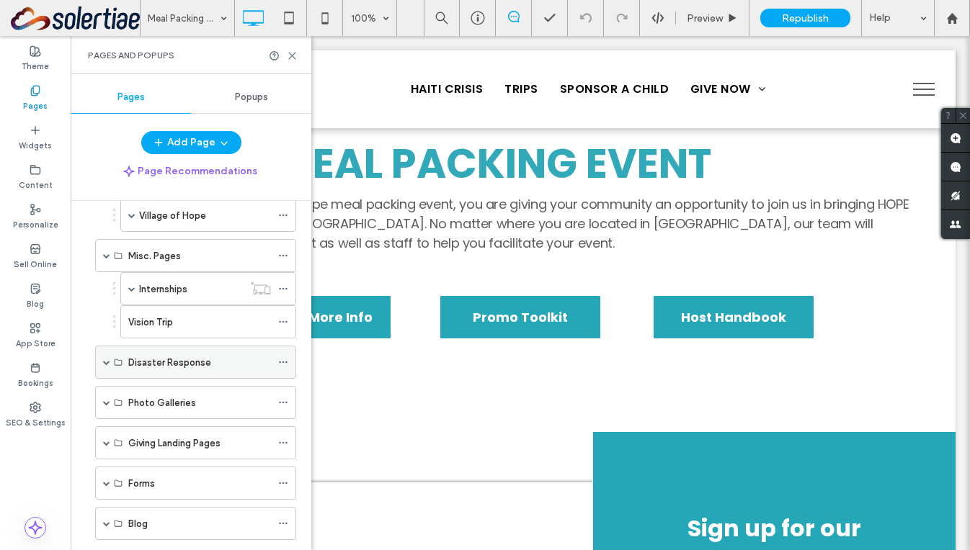
scroll to position [1230, 0]
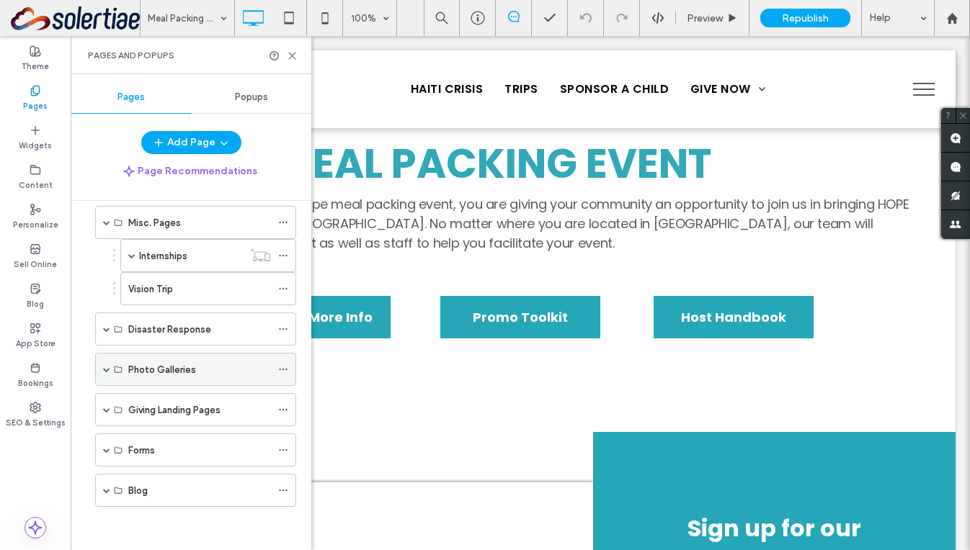
click at [109, 367] on span at bounding box center [106, 369] width 7 height 7
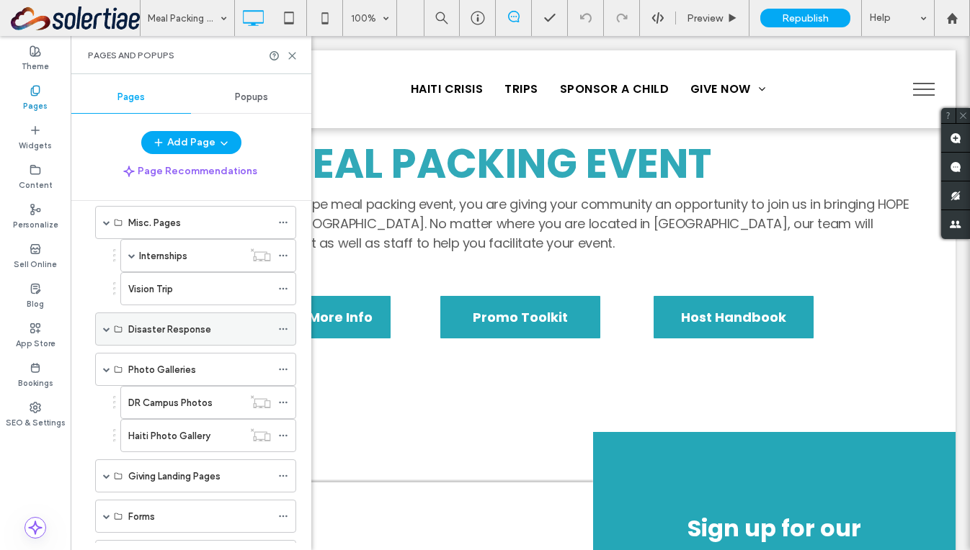
click at [107, 329] on span at bounding box center [106, 329] width 7 height 7
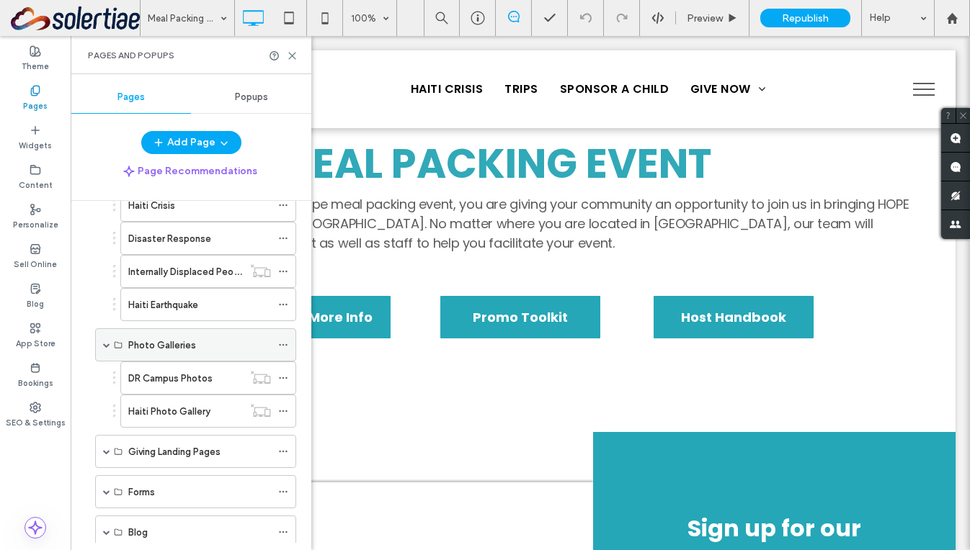
scroll to position [1398, 0]
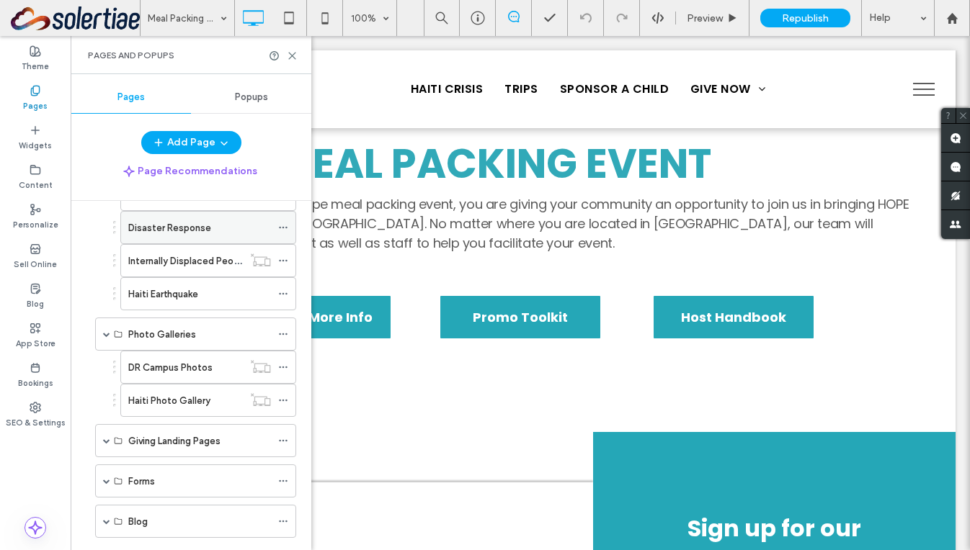
click at [177, 233] on label "Disaster Response" at bounding box center [169, 227] width 83 height 25
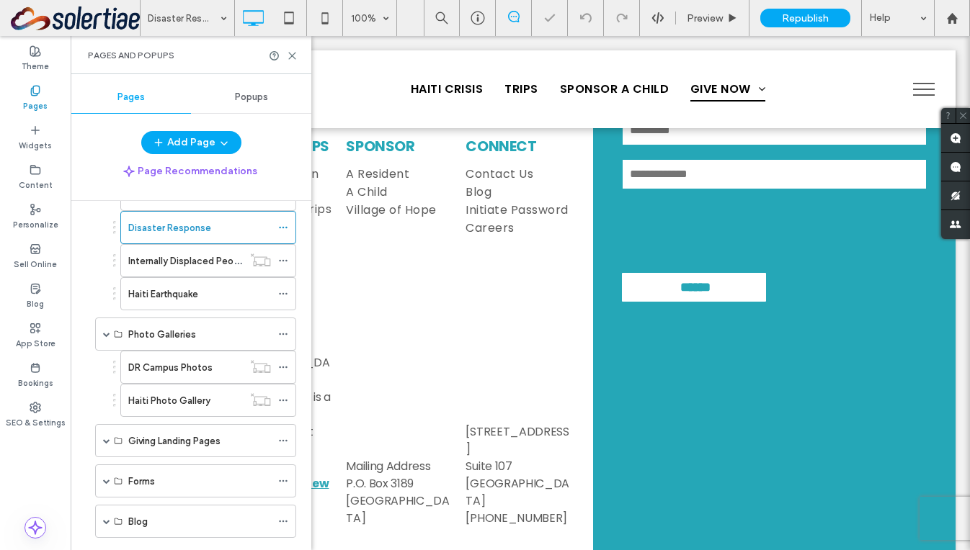
scroll to position [1429, 0]
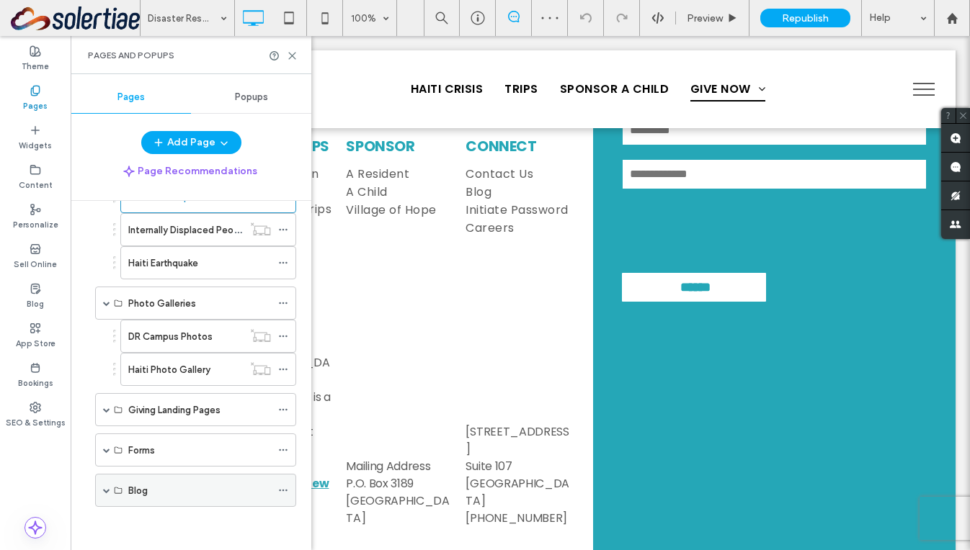
click at [107, 490] on span at bounding box center [106, 490] width 7 height 7
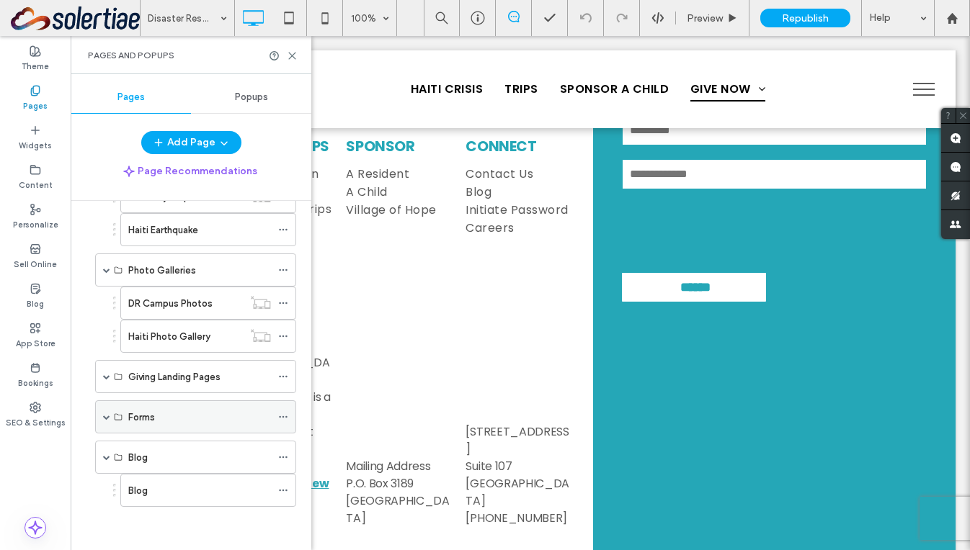
click at [103, 419] on span at bounding box center [106, 417] width 7 height 7
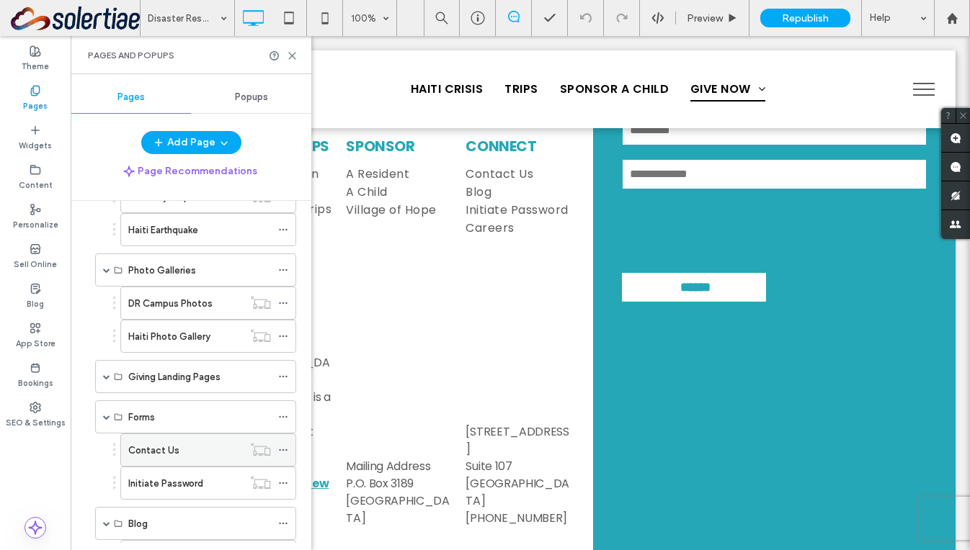
scroll to position [1487, 0]
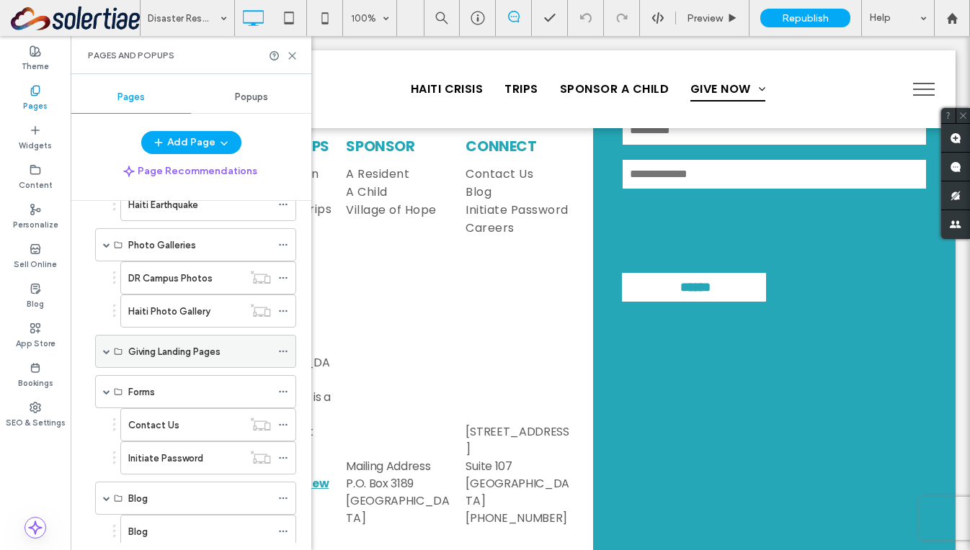
click at [106, 352] on span at bounding box center [106, 351] width 7 height 7
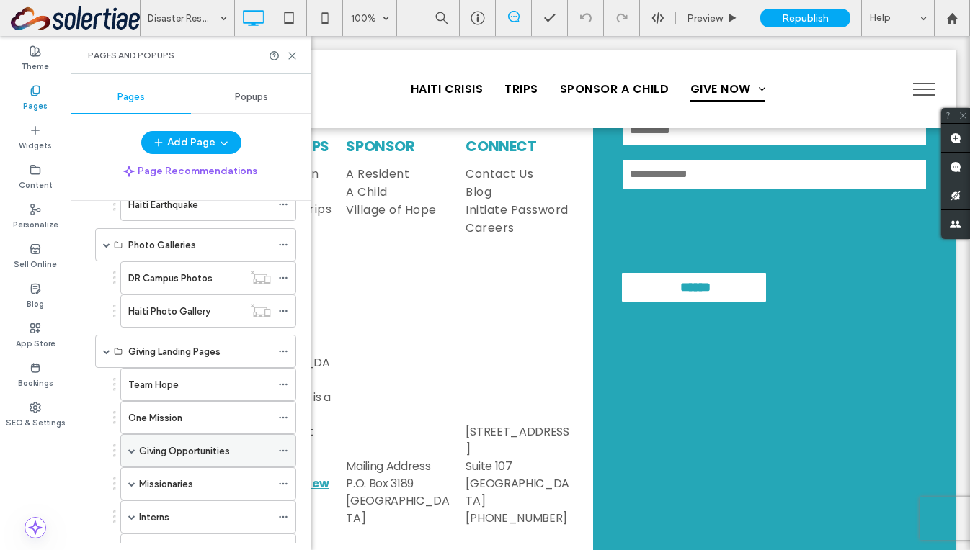
click at [130, 452] on span at bounding box center [131, 450] width 7 height 7
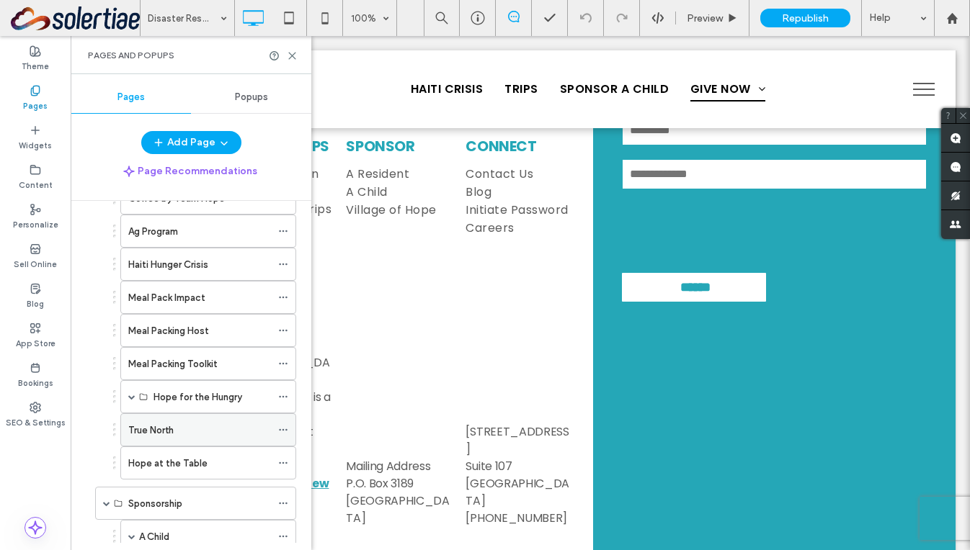
scroll to position [808, 0]
click at [189, 365] on label "Meal Packing Toolkit" at bounding box center [172, 365] width 89 height 25
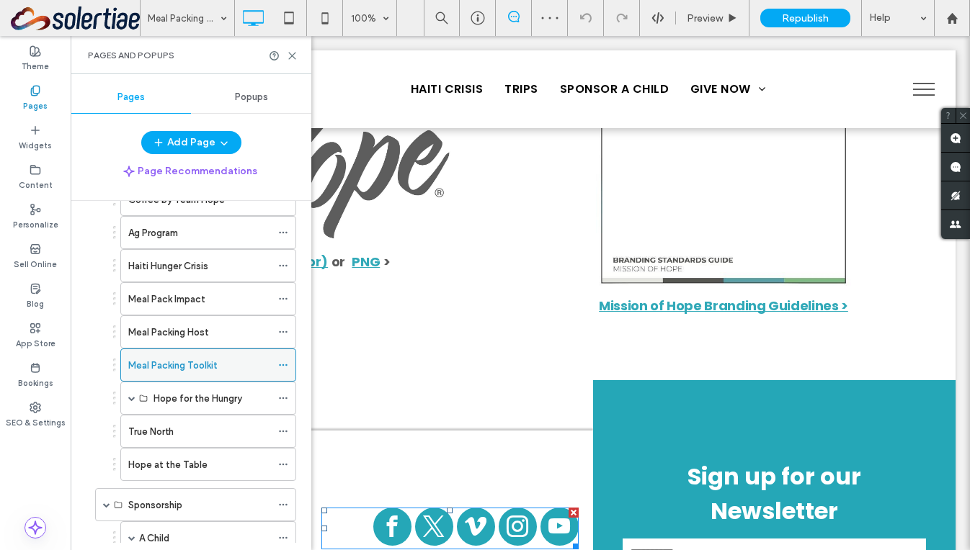
scroll to position [2811, 0]
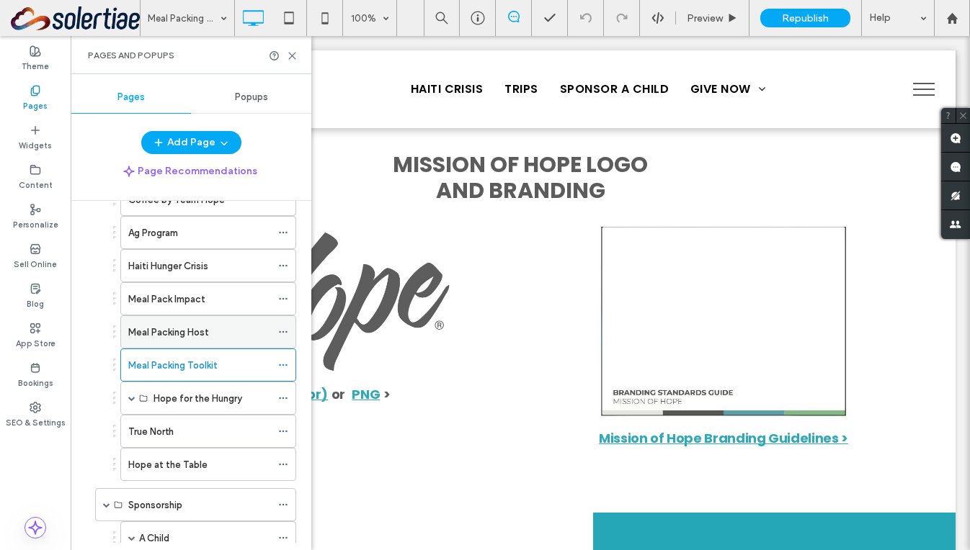
click at [164, 334] on label "Meal Packing Host" at bounding box center [168, 332] width 81 height 25
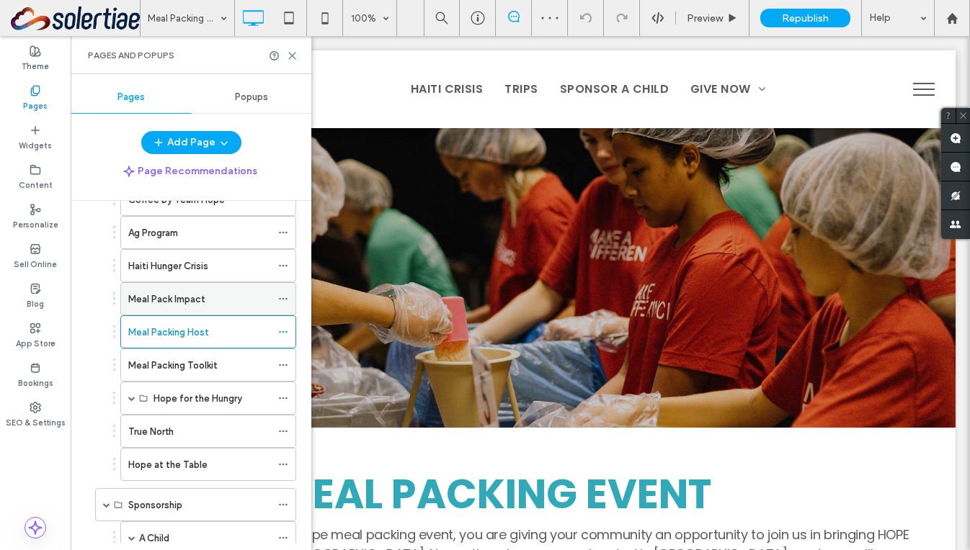
click at [188, 298] on label "Meal Pack Impact" at bounding box center [166, 299] width 77 height 25
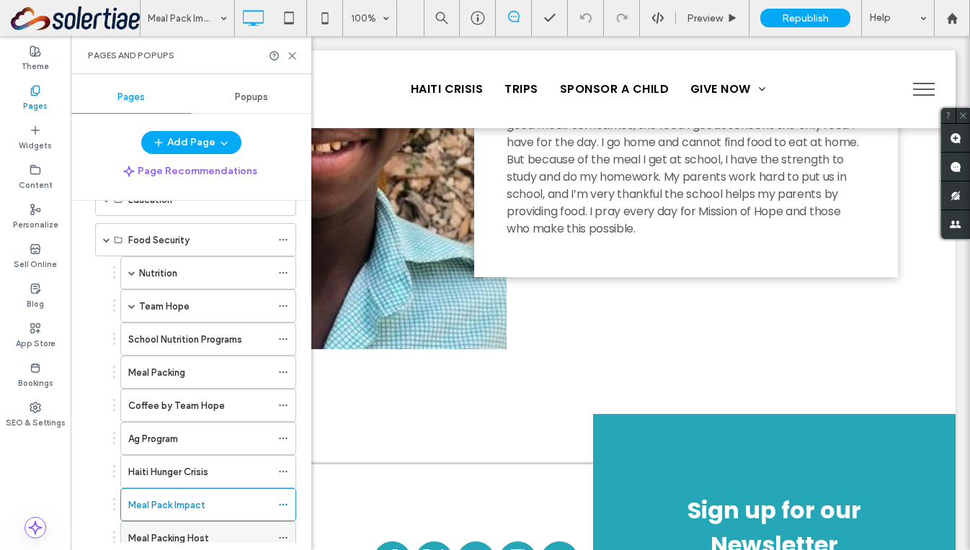
scroll to position [598, 0]
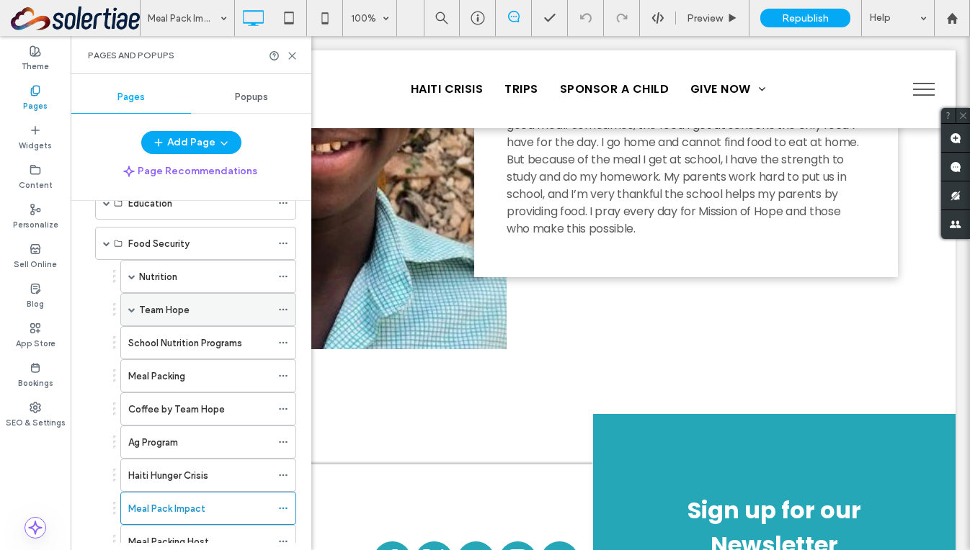
click at [133, 308] on span at bounding box center [131, 309] width 7 height 7
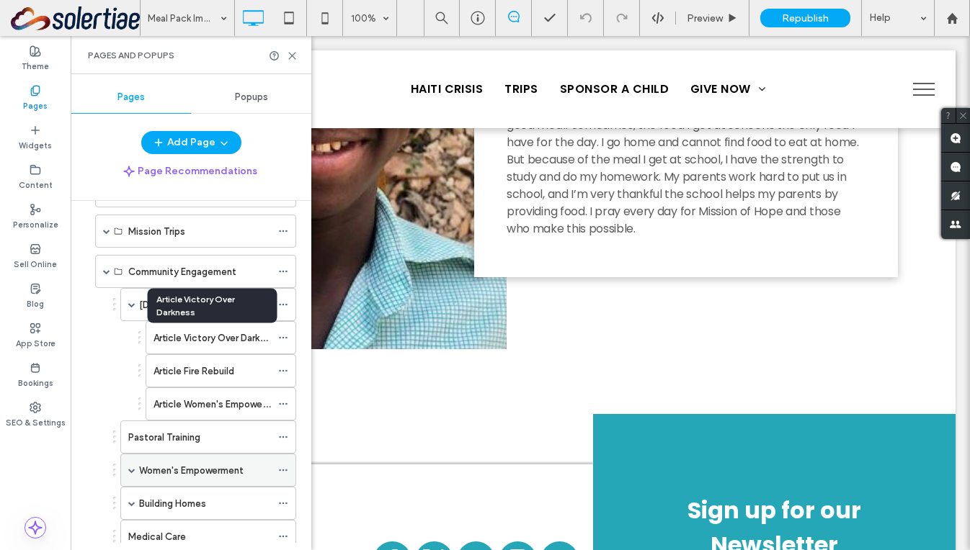
scroll to position [90, 0]
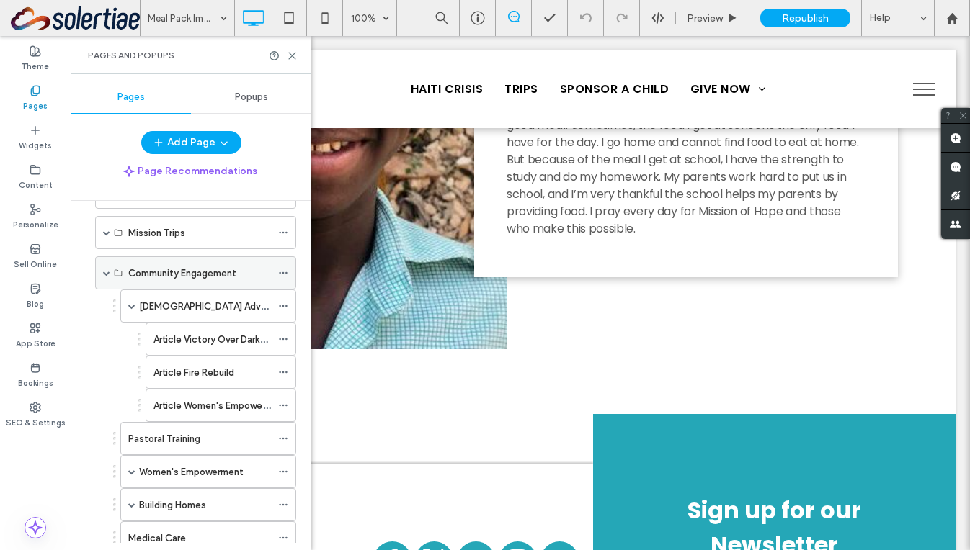
click at [181, 267] on label "Community Engagement" at bounding box center [182, 273] width 108 height 25
click at [180, 275] on label "Community Engagement" at bounding box center [182, 273] width 108 height 25
click at [190, 506] on label "Building Homes" at bounding box center [172, 505] width 67 height 25
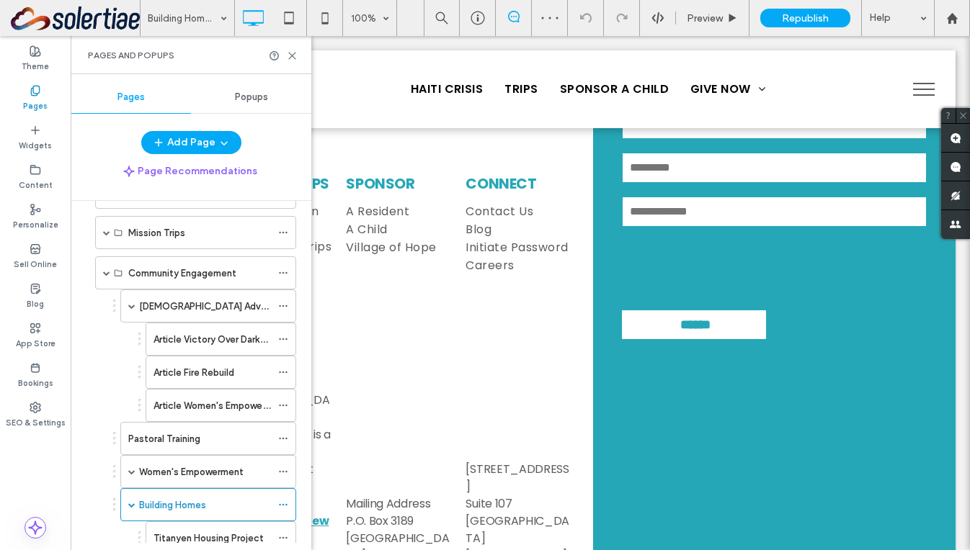
scroll to position [1426, 0]
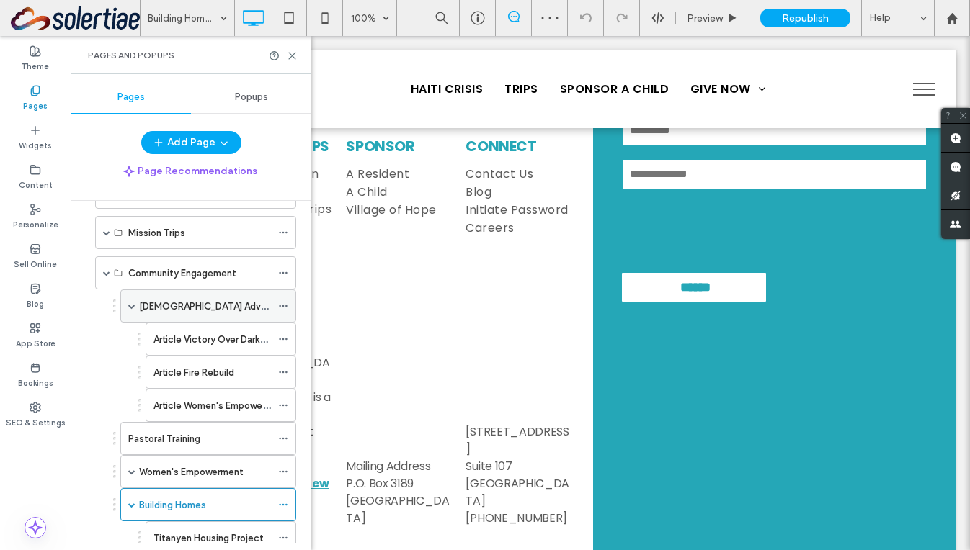
click at [180, 305] on label "[DEMOGRAPHIC_DATA] Advancement" at bounding box center [222, 306] width 166 height 25
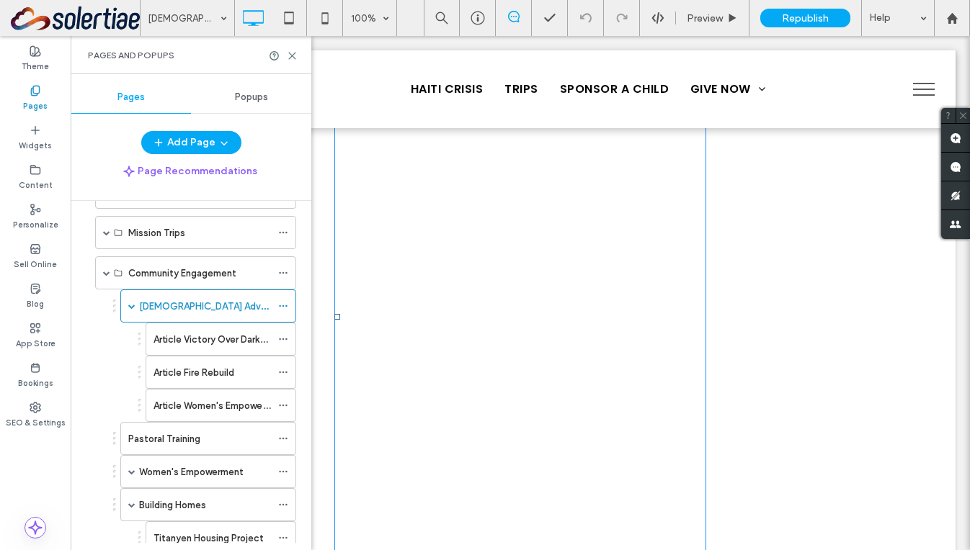
scroll to position [2817, 0]
click at [334, 6] on span at bounding box center [334, 6] width 0 height 0
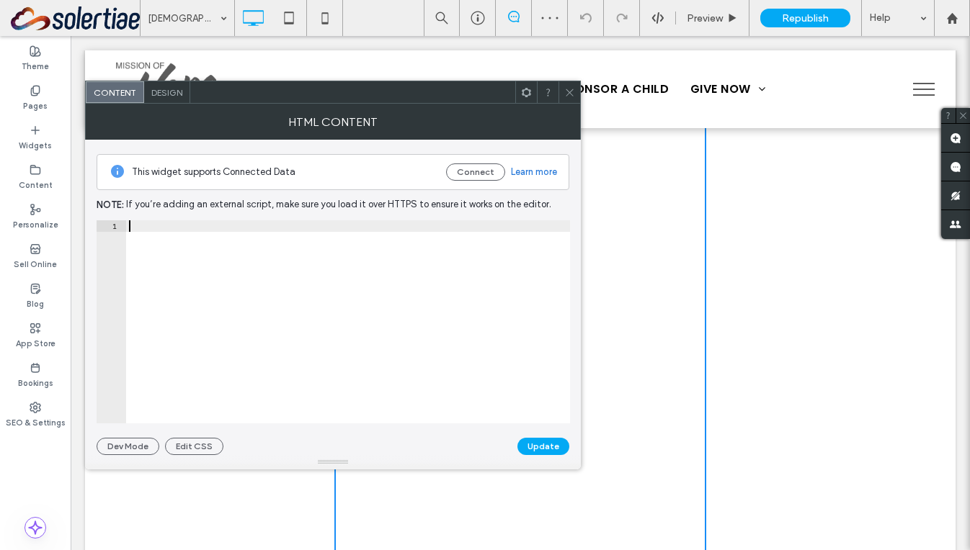
click at [341, 262] on div at bounding box center [348, 333] width 444 height 226
click at [566, 92] on icon at bounding box center [569, 92] width 11 height 11
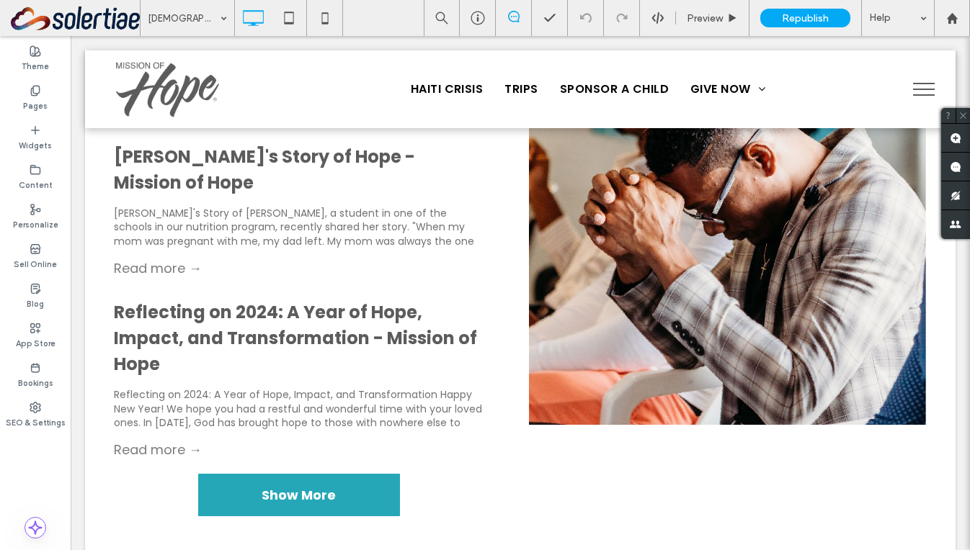
scroll to position [2222, 0]
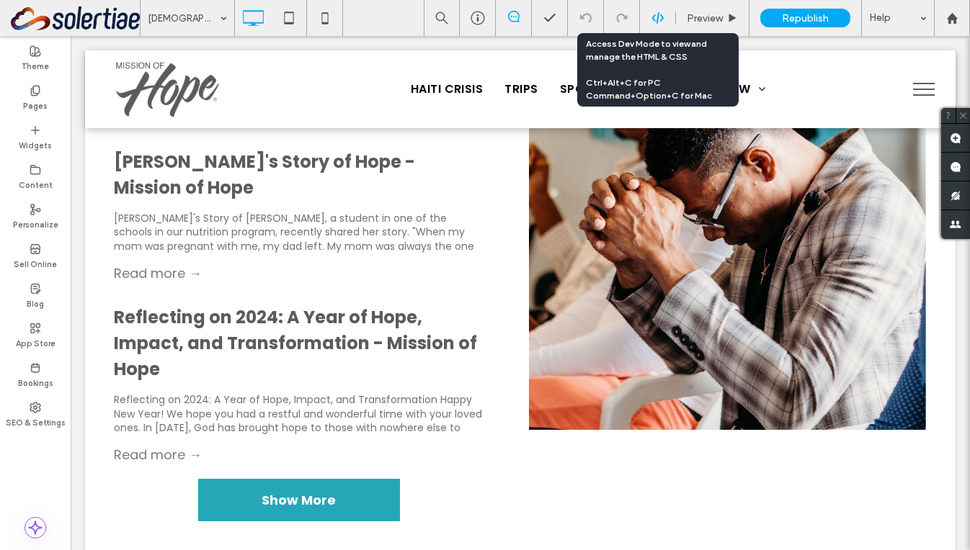
click at [658, 17] on icon at bounding box center [657, 18] width 13 height 13
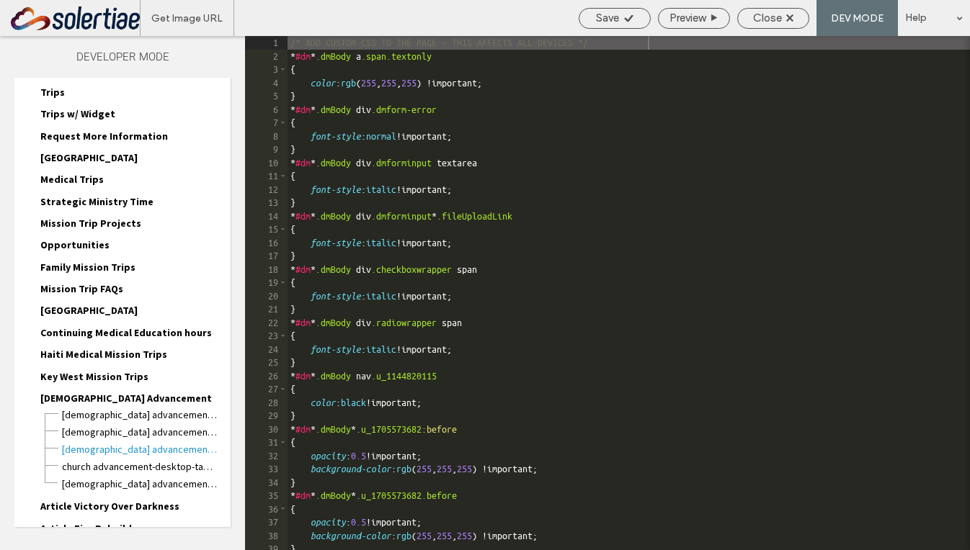
scroll to position [479, 0]
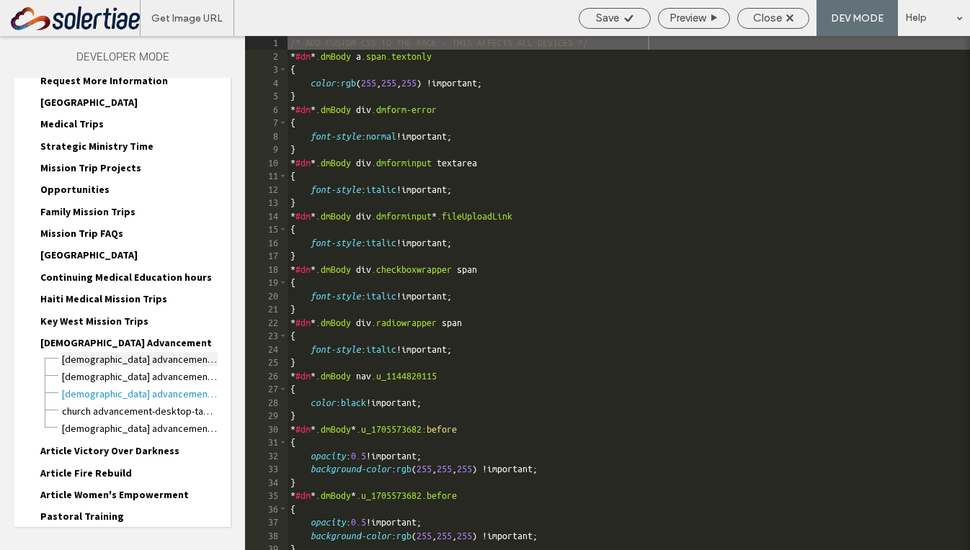
click at [147, 359] on span "[DEMOGRAPHIC_DATA] Advancement.html" at bounding box center [139, 359] width 156 height 14
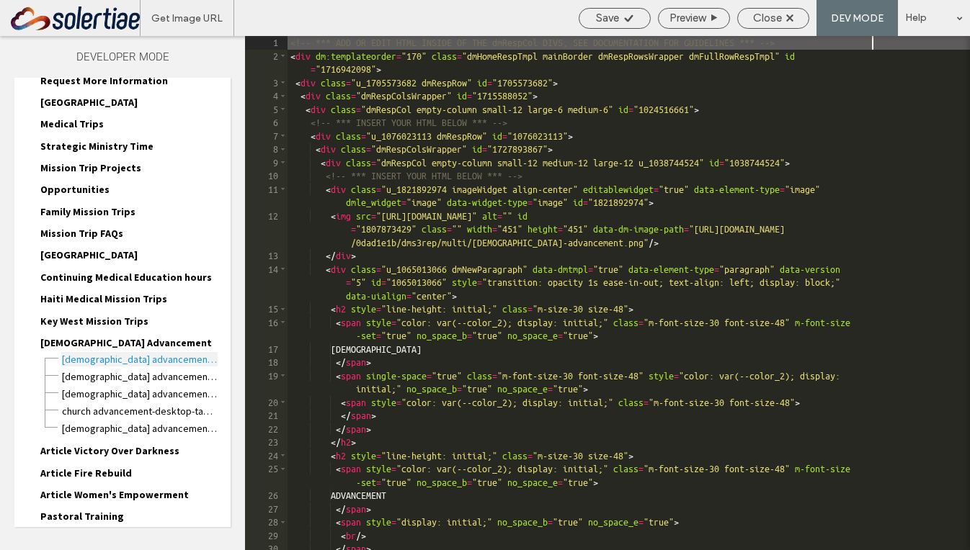
scroll to position [1, 0]
click at [496, 328] on div "<!-- *** ADD OR EDIT HTML INSIDE OF THE dmRespCol DIVS, SEE DOCUMENTATION FOR G…" at bounding box center [628, 306] width 682 height 541
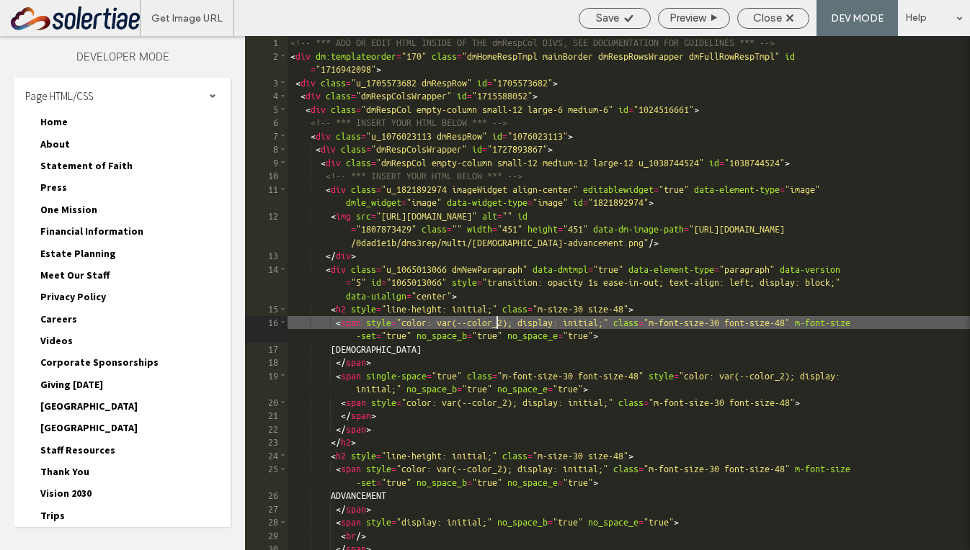
scroll to position [1, 0]
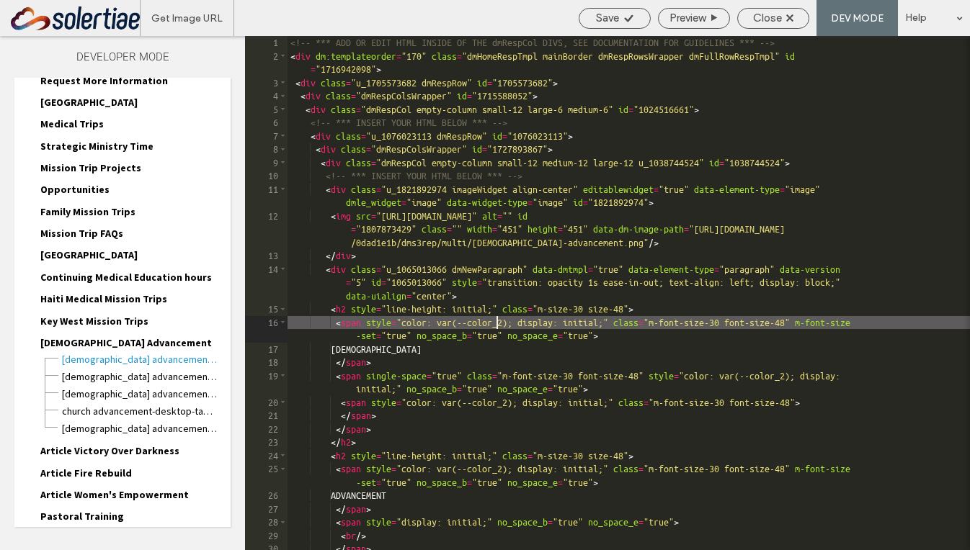
click at [597, 208] on div "<!-- *** ADD OR EDIT HTML INSIDE OF THE dmRespCol DIVS, SEE DOCUMENTATION FOR G…" at bounding box center [628, 306] width 682 height 541
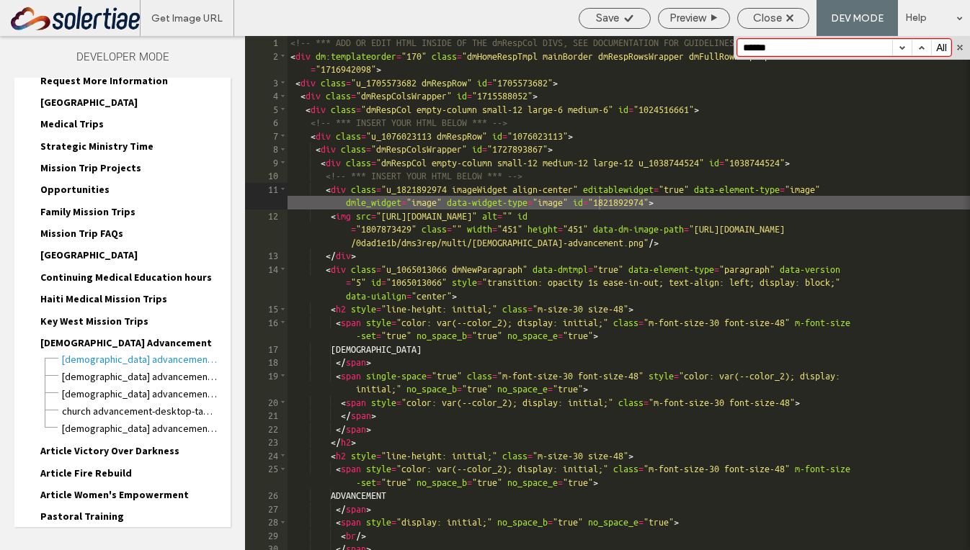
click at [906, 48] on button "button" at bounding box center [901, 48] width 19 height 16
click at [917, 45] on button "button" at bounding box center [920, 48] width 19 height 16
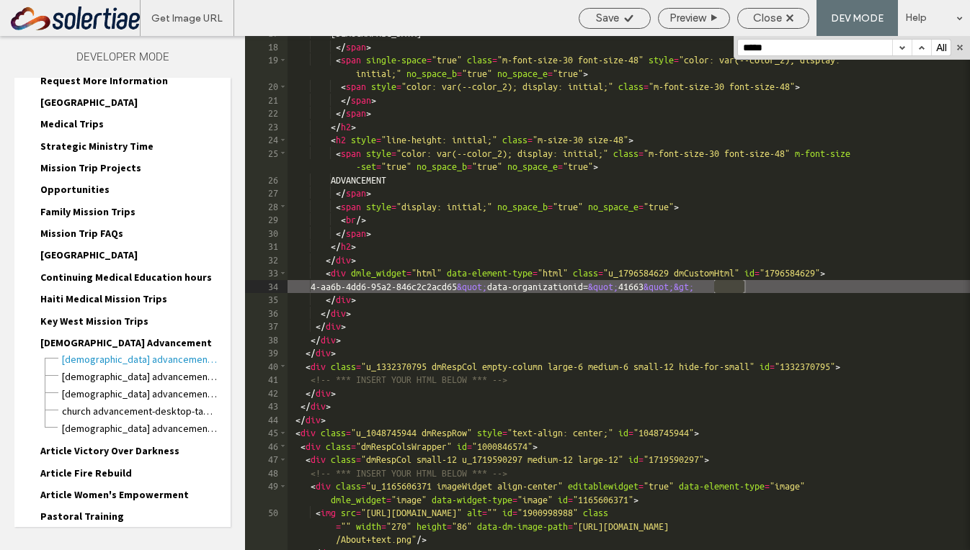
scroll to position [316, 0]
type input "*****"
click at [812, 292] on div "CHURCH </ span > < span single-space = "true" class = "m-font-size-30 font-size…" at bounding box center [628, 297] width 682 height 541
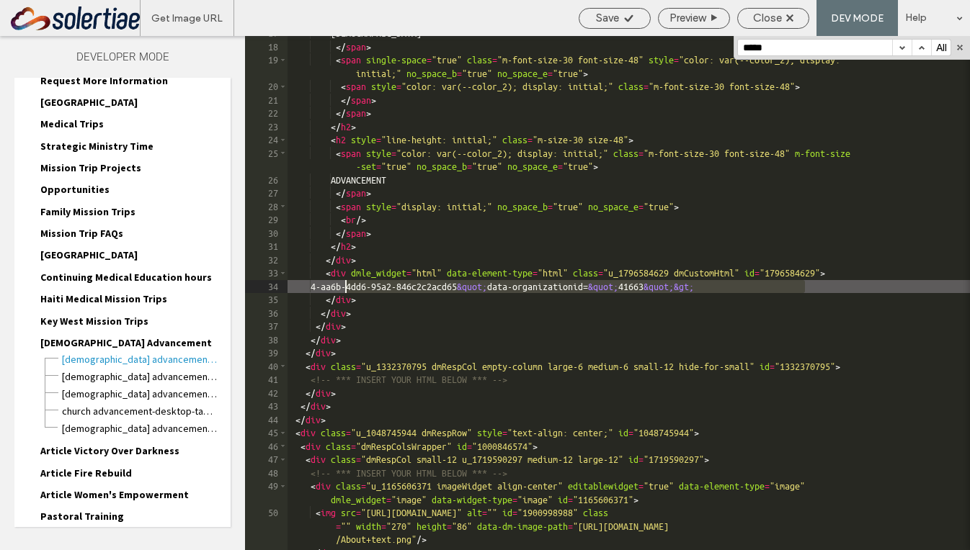
drag, startPoint x: 845, startPoint y: 288, endPoint x: 341, endPoint y: 286, distance: 504.3
click at [341, 286] on div "CHURCH </ span > < span single-space = "true" class = "m-font-size-30 font-size…" at bounding box center [628, 297] width 682 height 541
click at [598, 22] on span "Save" at bounding box center [607, 18] width 23 height 13
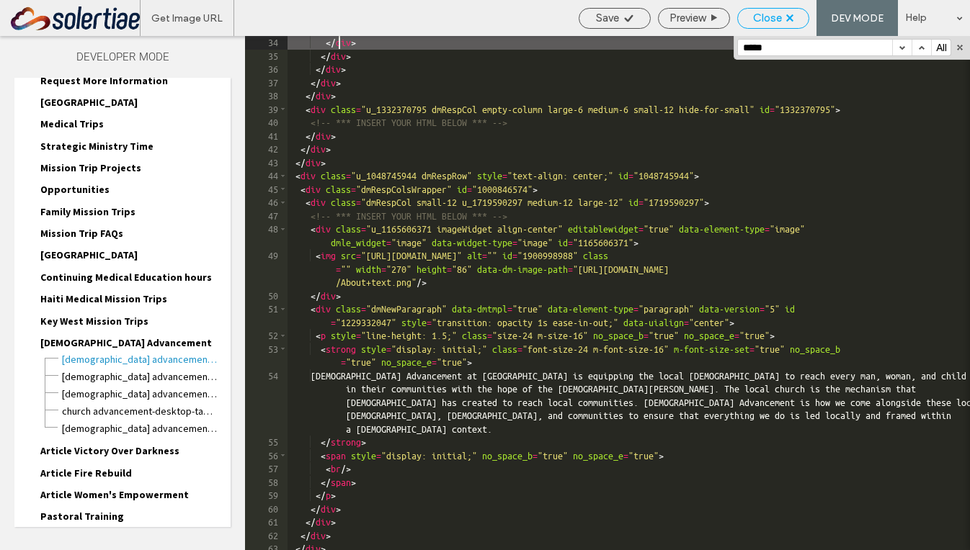
click at [768, 12] on span "Close" at bounding box center [767, 18] width 29 height 13
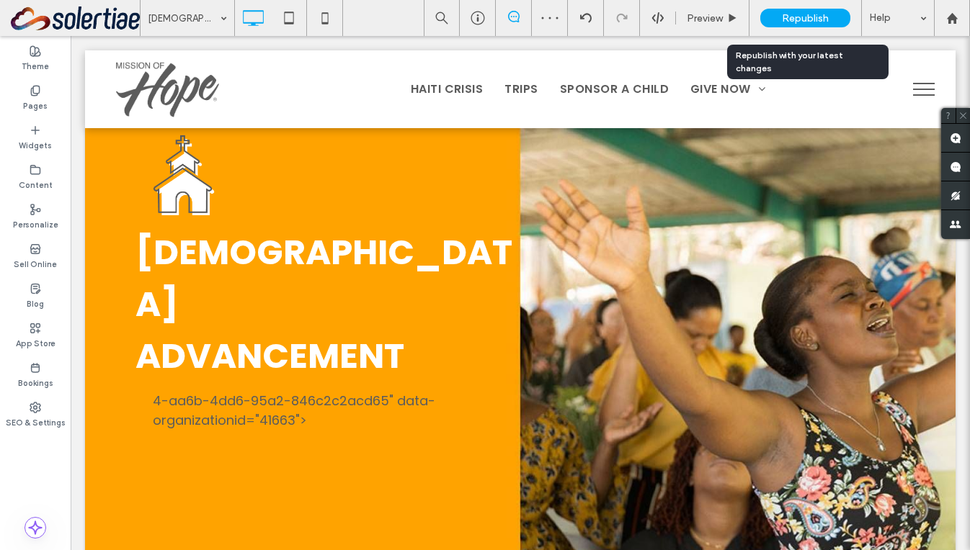
click at [828, 19] on div "Republish" at bounding box center [805, 18] width 90 height 19
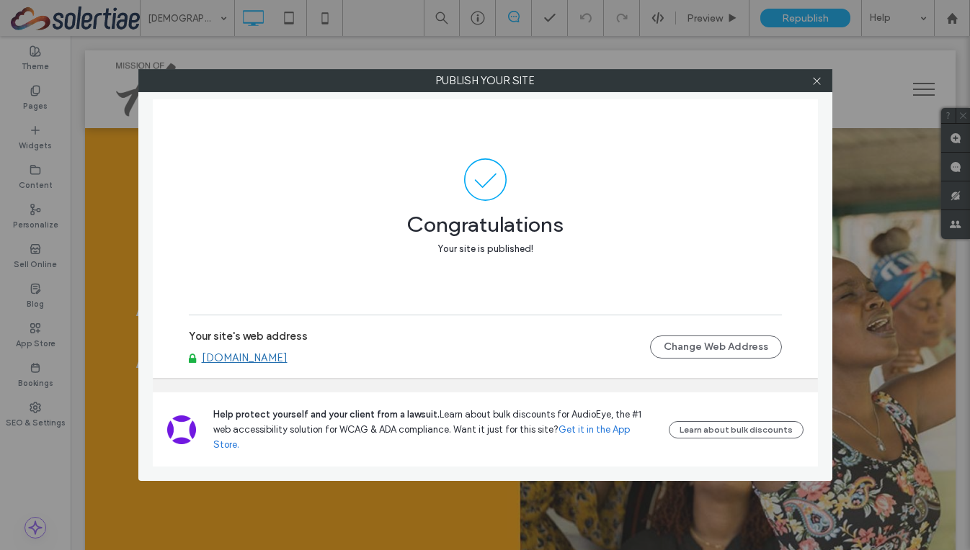
click at [826, 89] on div at bounding box center [817, 81] width 22 height 22
click at [824, 85] on div at bounding box center [817, 81] width 22 height 22
click at [821, 85] on icon at bounding box center [816, 81] width 11 height 11
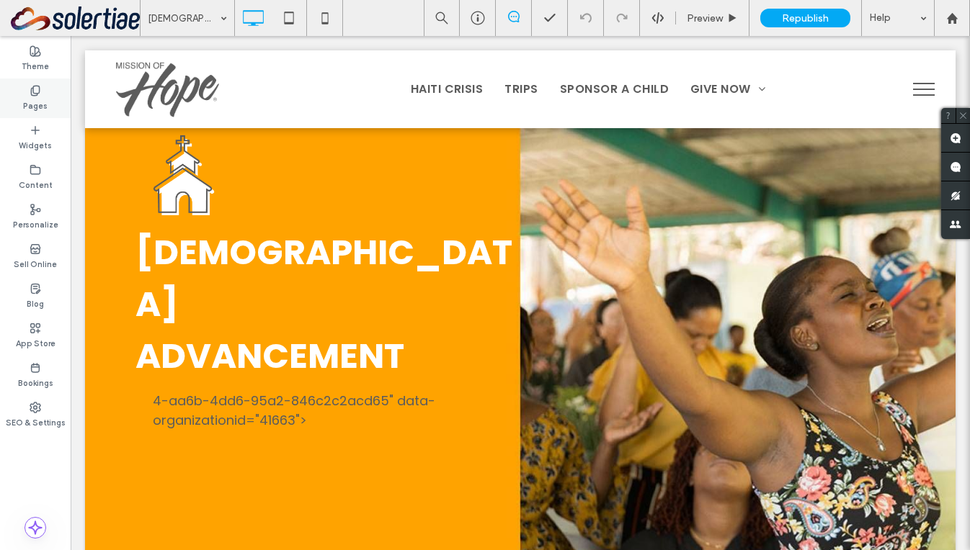
click at [44, 95] on div "Pages" at bounding box center [35, 99] width 71 height 40
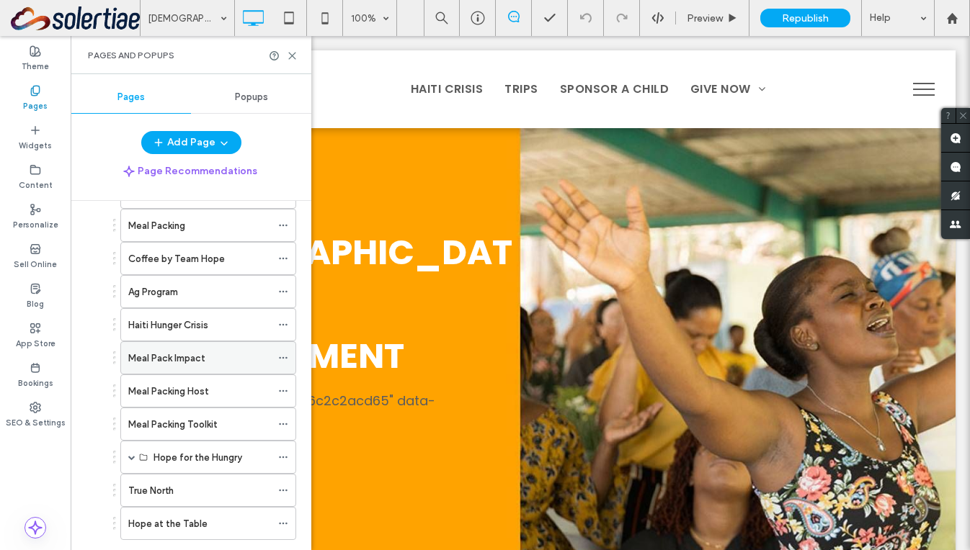
scroll to position [724, 0]
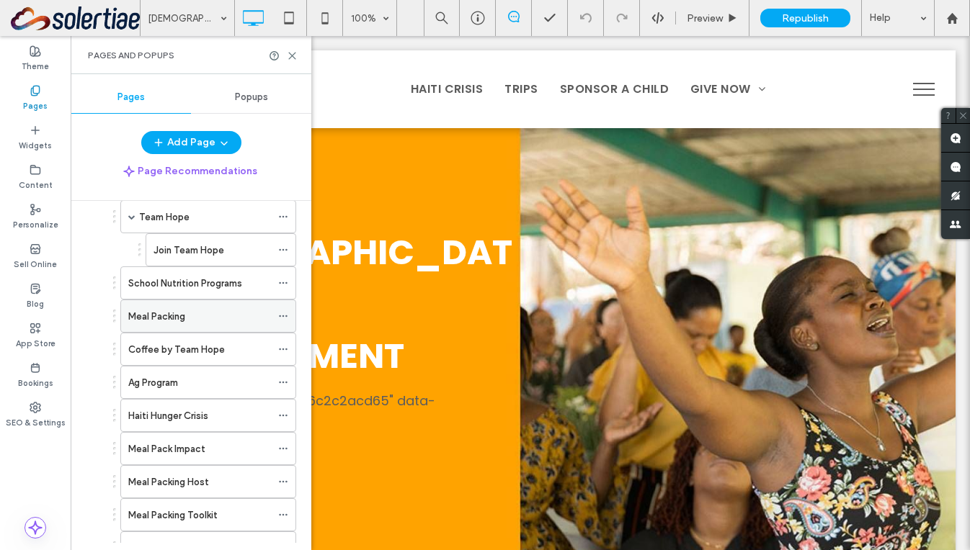
click at [177, 321] on label "Meal Packing" at bounding box center [156, 316] width 57 height 25
click at [293, 54] on div "Meal Packing 100% Preview Republish Help Site Comments Team & Clients Automate …" at bounding box center [485, 275] width 970 height 550
click at [292, 55] on use at bounding box center [292, 56] width 6 height 6
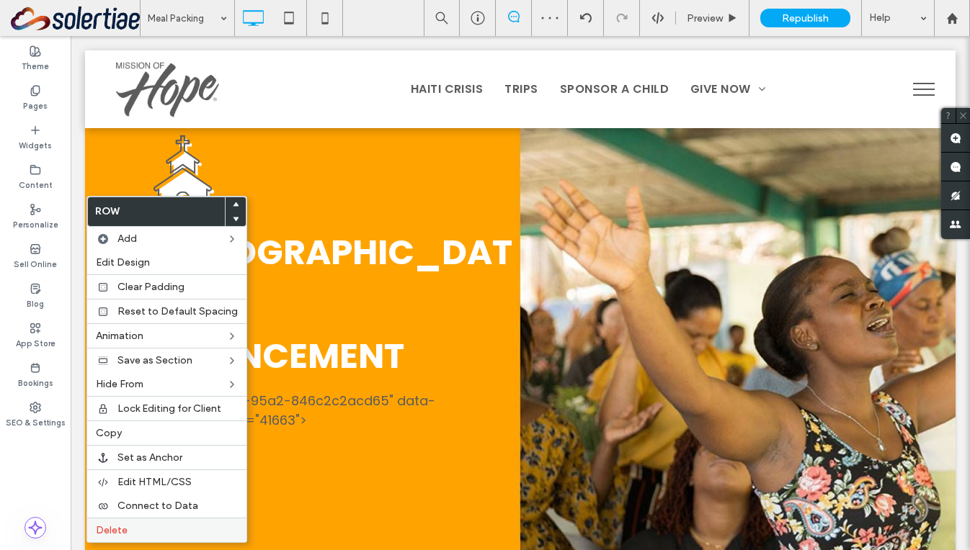
click at [143, 522] on div "Delete" at bounding box center [166, 530] width 159 height 24
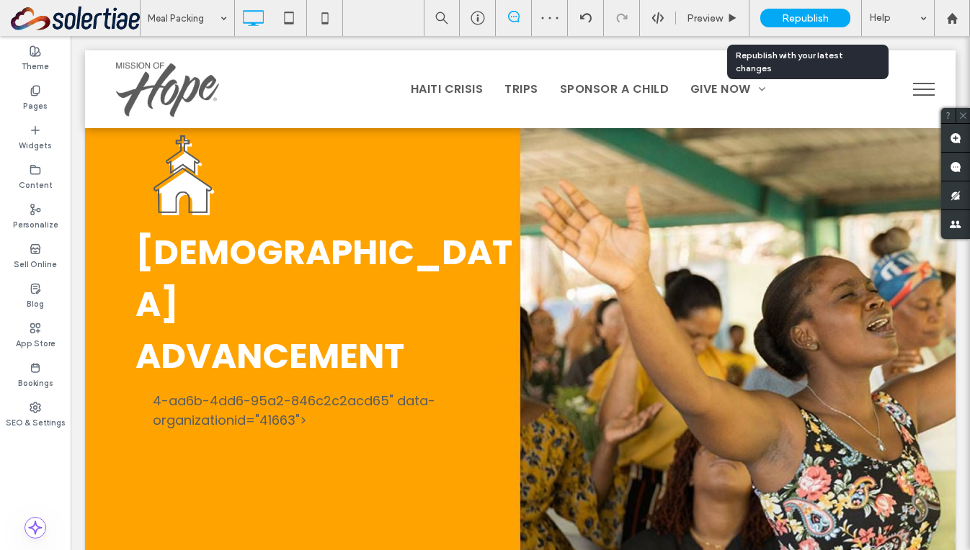
click at [798, 21] on span "Republish" at bounding box center [805, 18] width 47 height 12
